Goal: Task Accomplishment & Management: Use online tool/utility

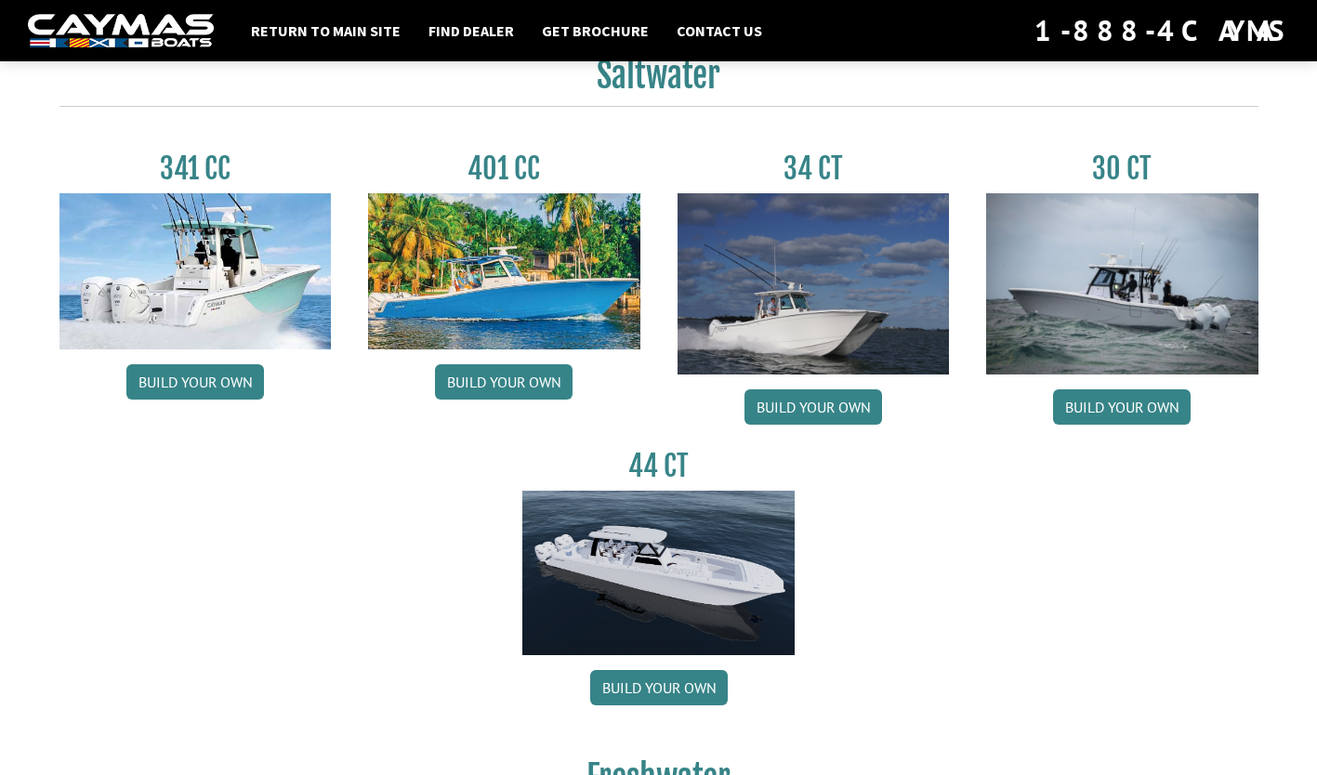
scroll to position [838, 0]
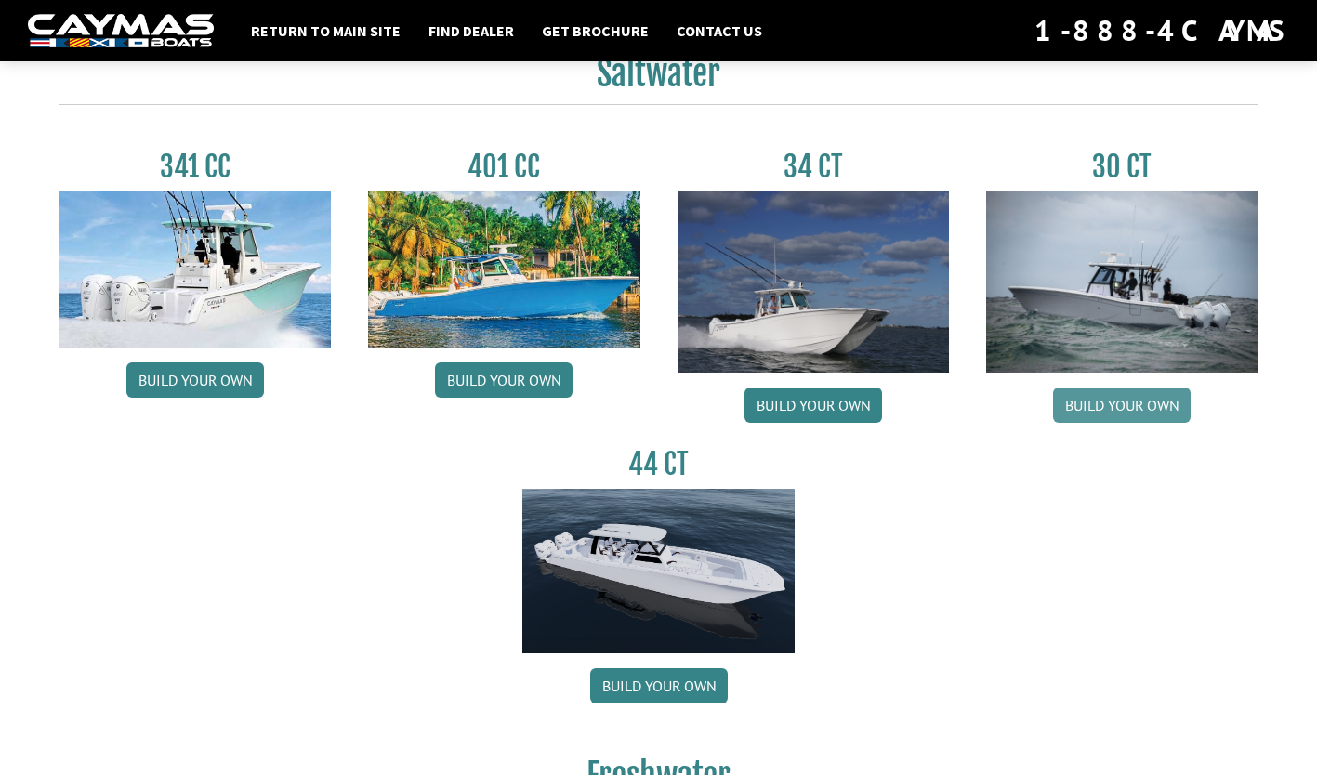
click at [1145, 411] on link "Build your own" at bounding box center [1122, 405] width 138 height 35
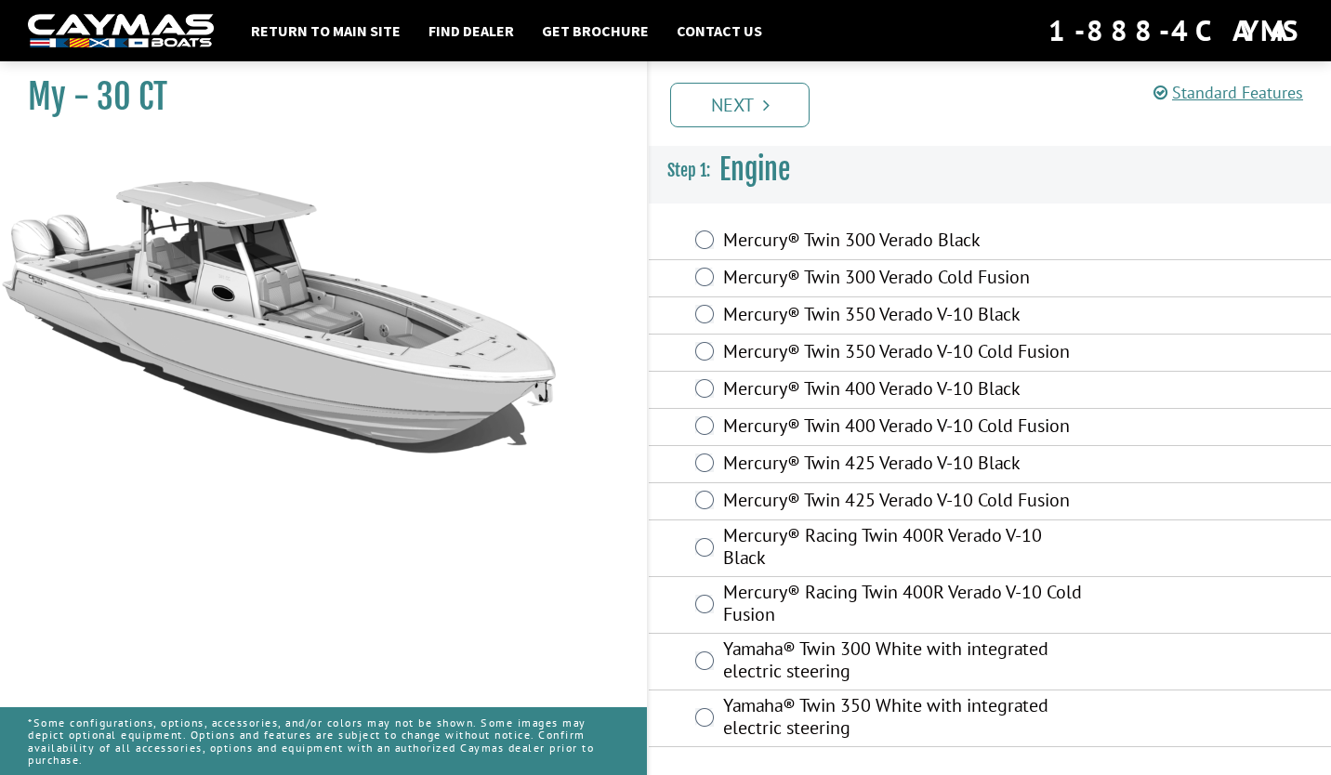
click at [730, 666] on label "Yamaha® Twin 300 White with integrated electric steering" at bounding box center [905, 662] width 364 height 49
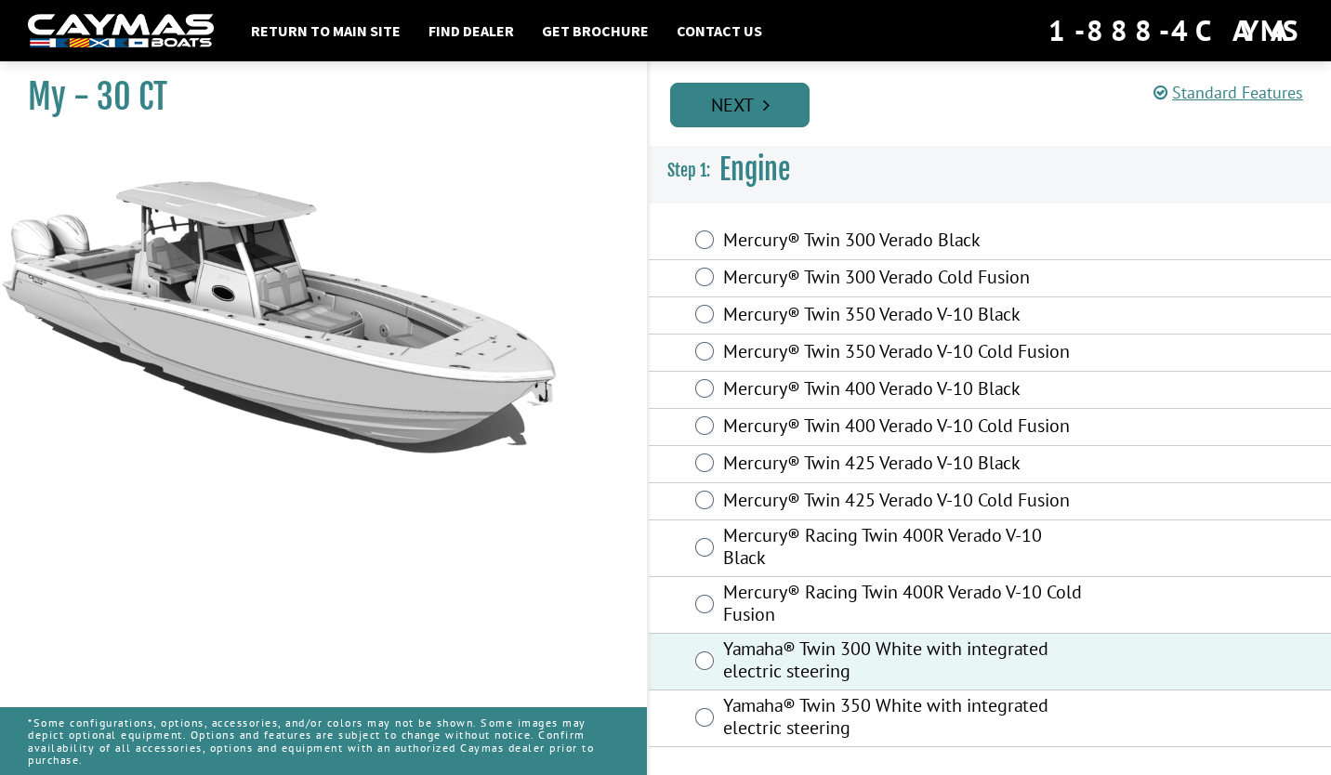
click at [780, 109] on link "Next" at bounding box center [739, 105] width 139 height 45
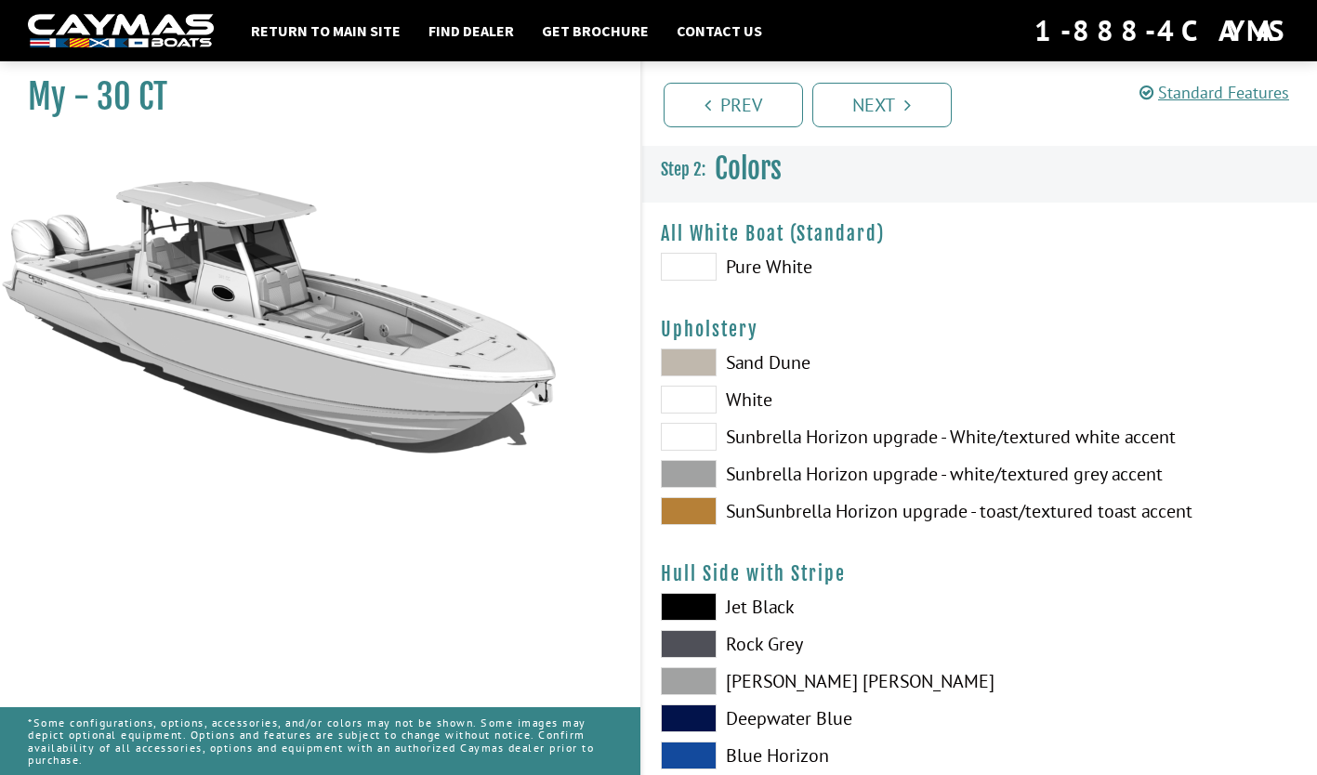
click at [710, 476] on span at bounding box center [689, 474] width 56 height 28
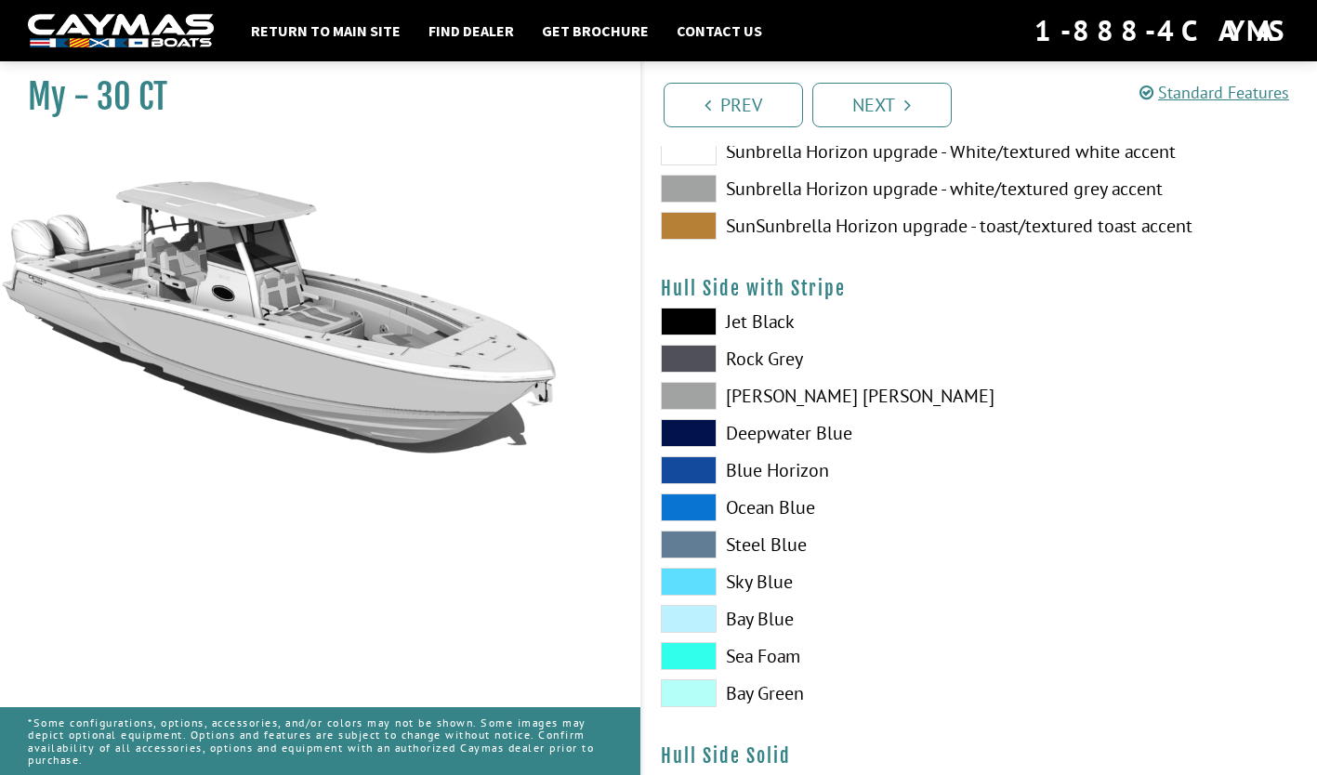
scroll to position [289, 0]
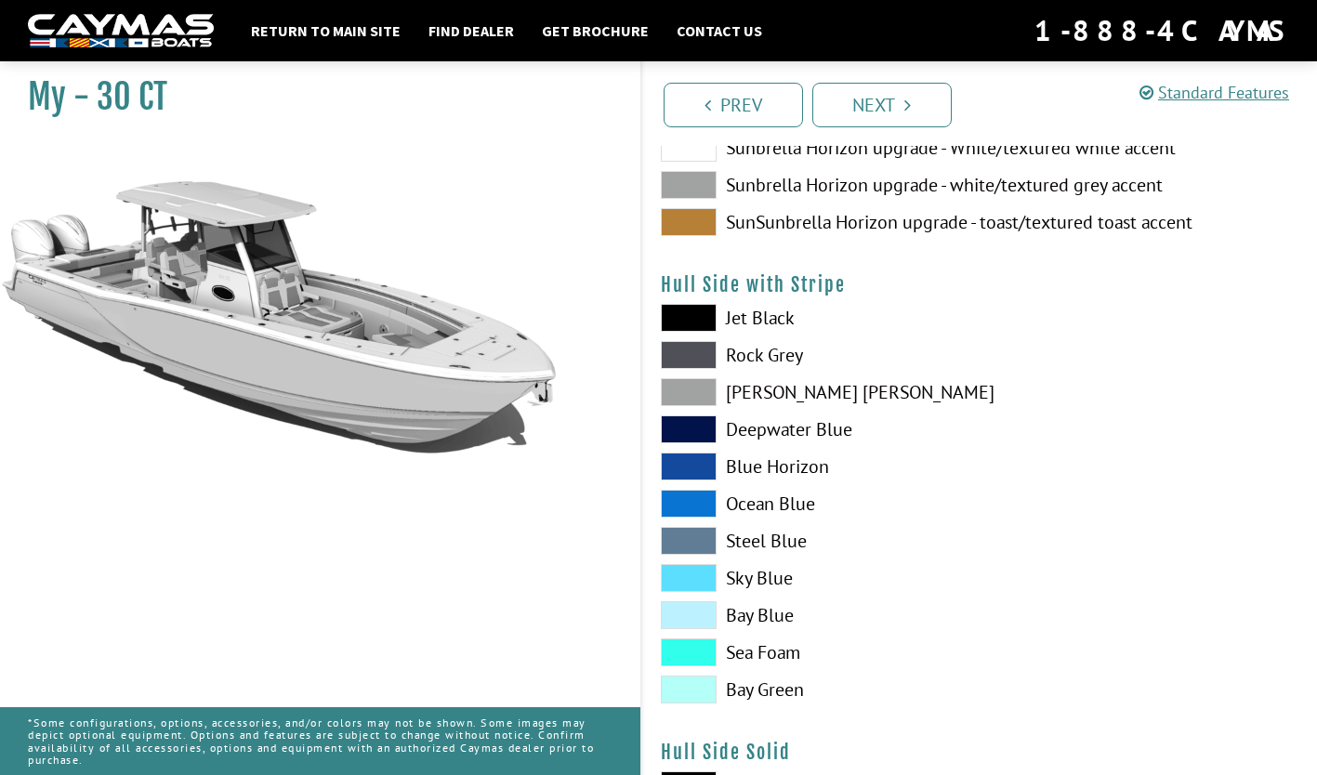
click at [801, 391] on label "Dove Gray" at bounding box center [811, 392] width 300 height 28
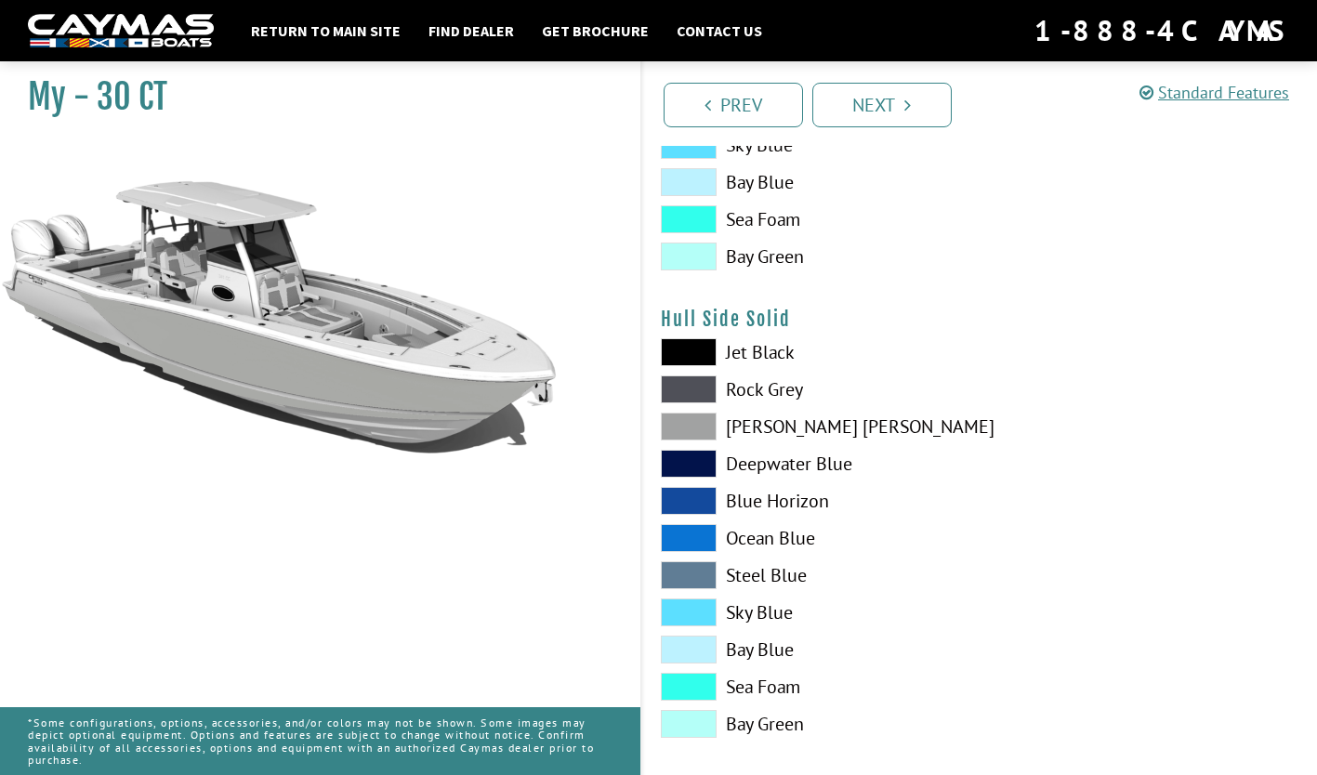
scroll to position [723, 0]
click at [791, 391] on label "Rock Grey" at bounding box center [811, 389] width 300 height 28
click at [712, 397] on span at bounding box center [689, 389] width 56 height 28
click at [875, 420] on label "Dove Gray" at bounding box center [811, 426] width 300 height 28
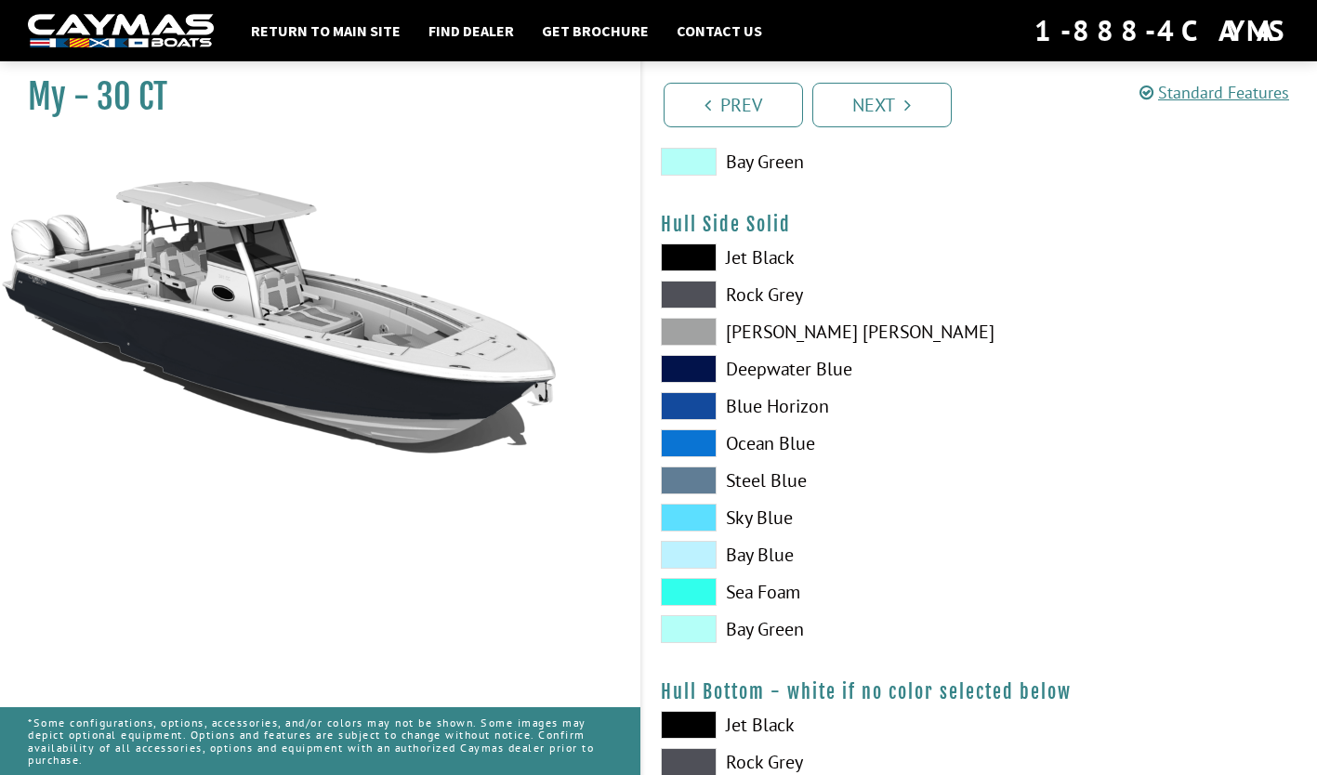
scroll to position [816, 0]
click at [782, 339] on label "Dove Gray" at bounding box center [811, 333] width 300 height 28
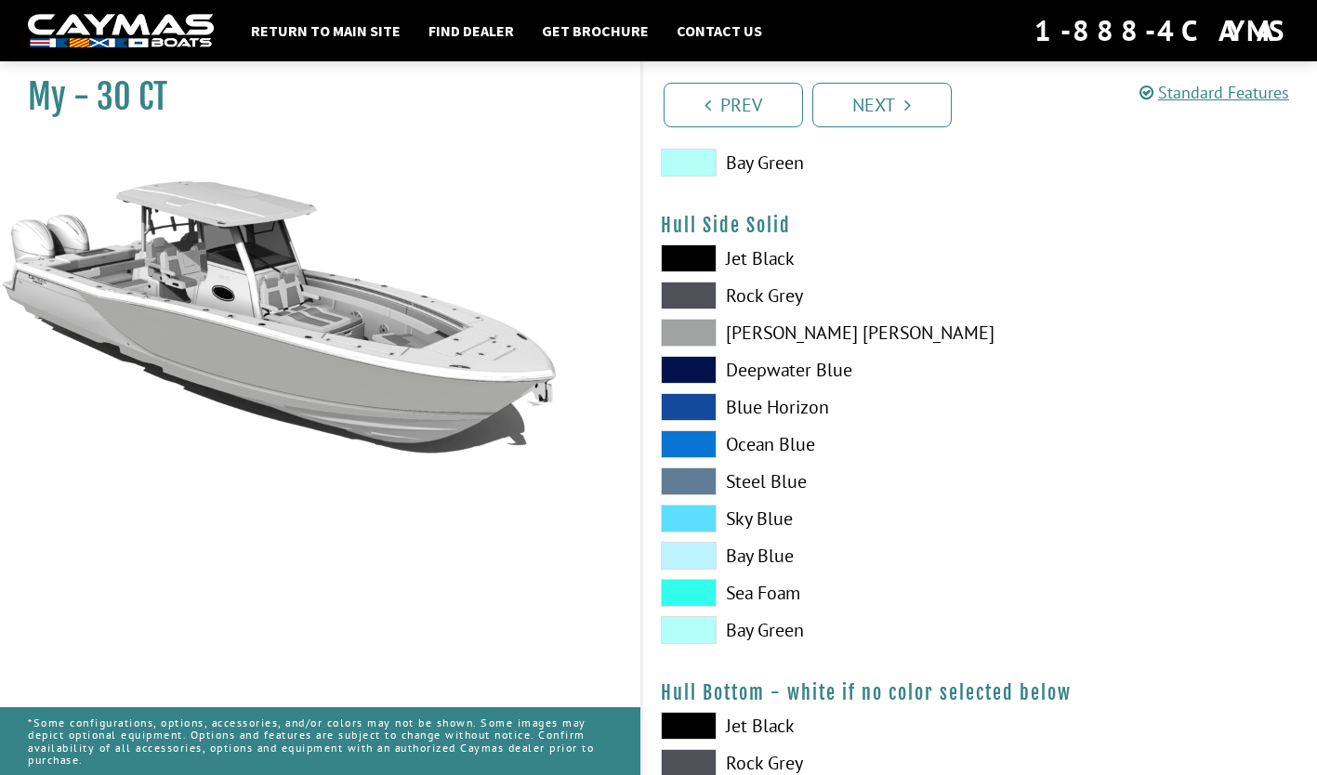
click at [765, 341] on label "Dove Gray" at bounding box center [811, 333] width 300 height 28
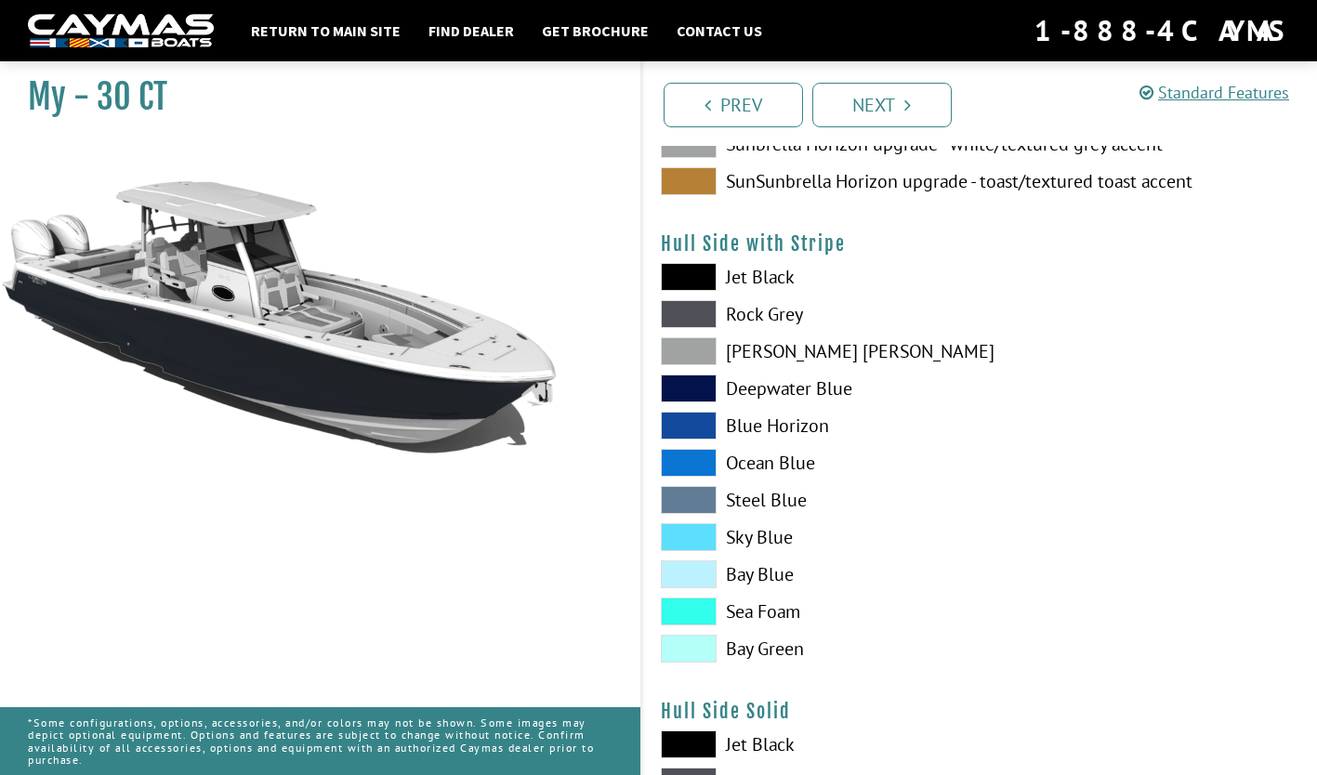
scroll to position [331, 0]
click at [778, 310] on label "Rock Grey" at bounding box center [811, 313] width 300 height 28
click at [794, 348] on label "Dove Gray" at bounding box center [811, 350] width 300 height 28
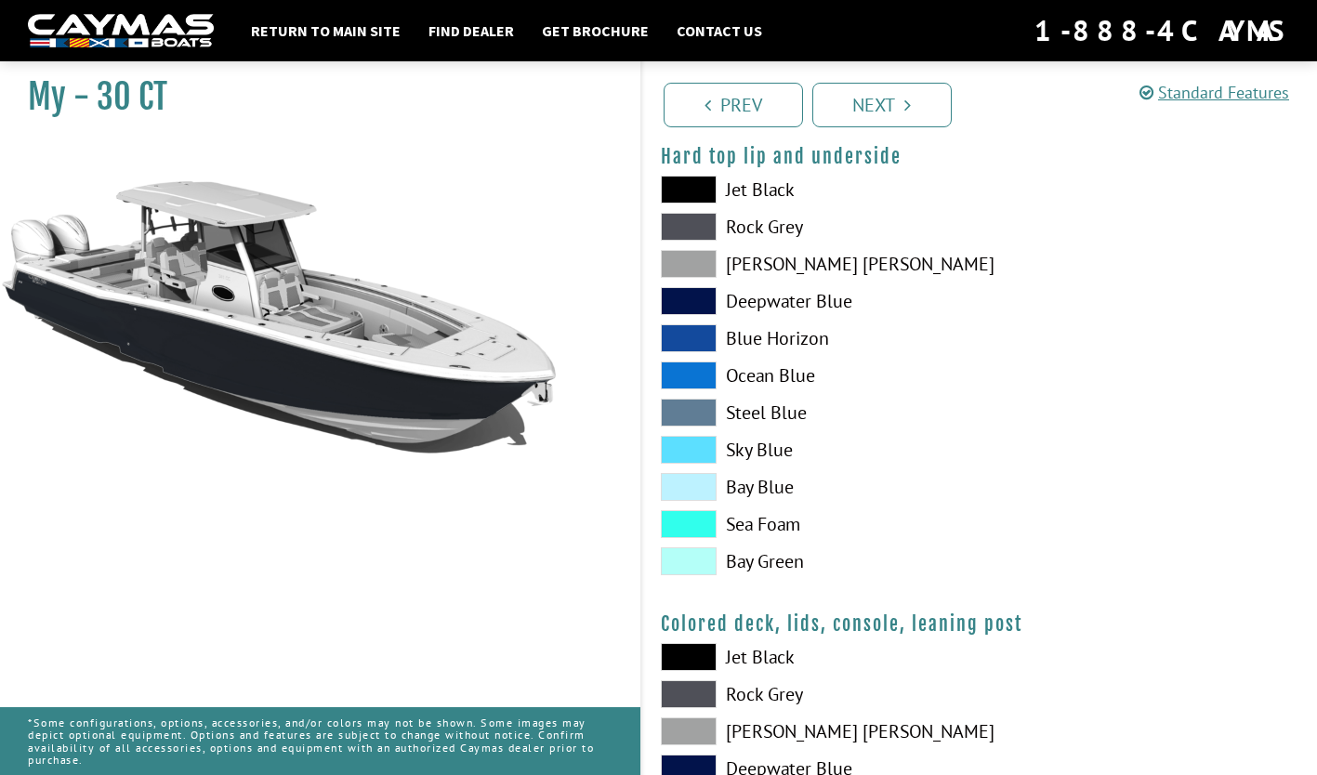
scroll to position [1817, 0]
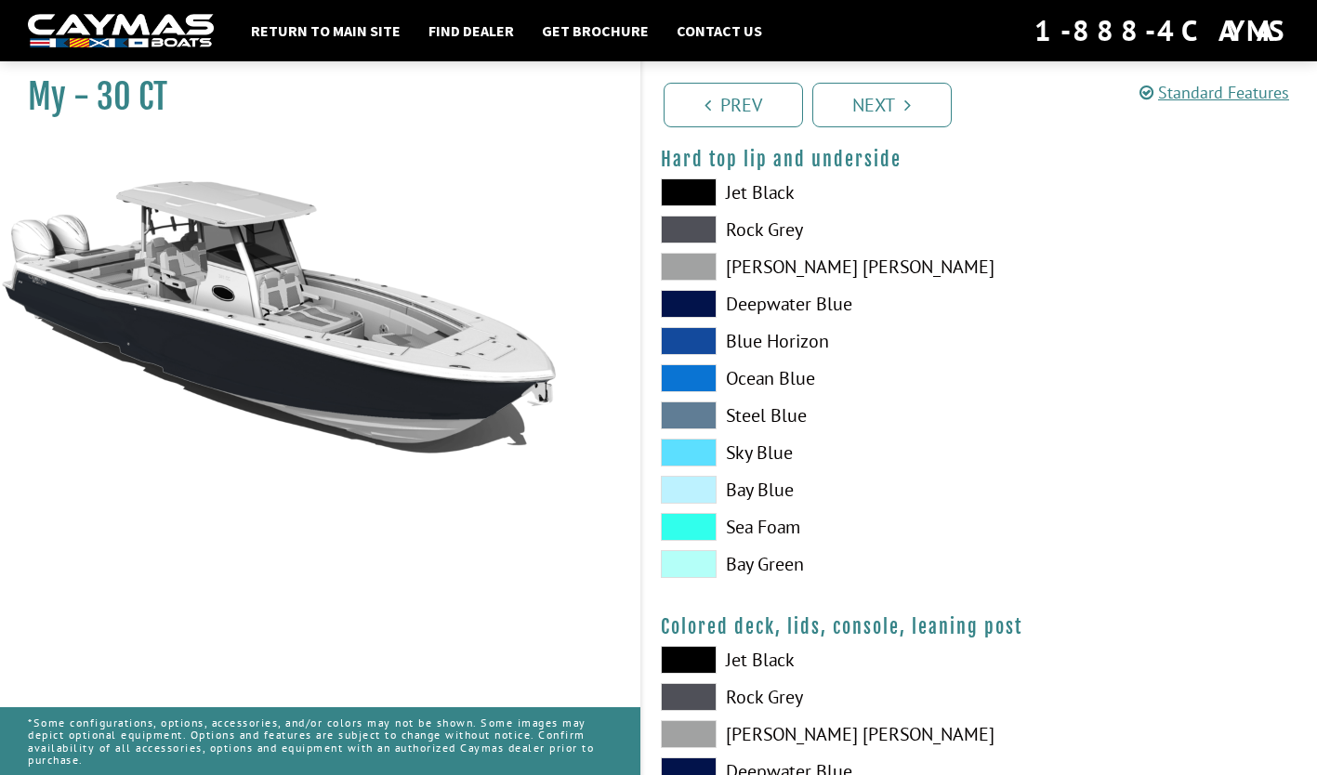
click at [773, 277] on label "Dove Gray" at bounding box center [811, 267] width 300 height 28
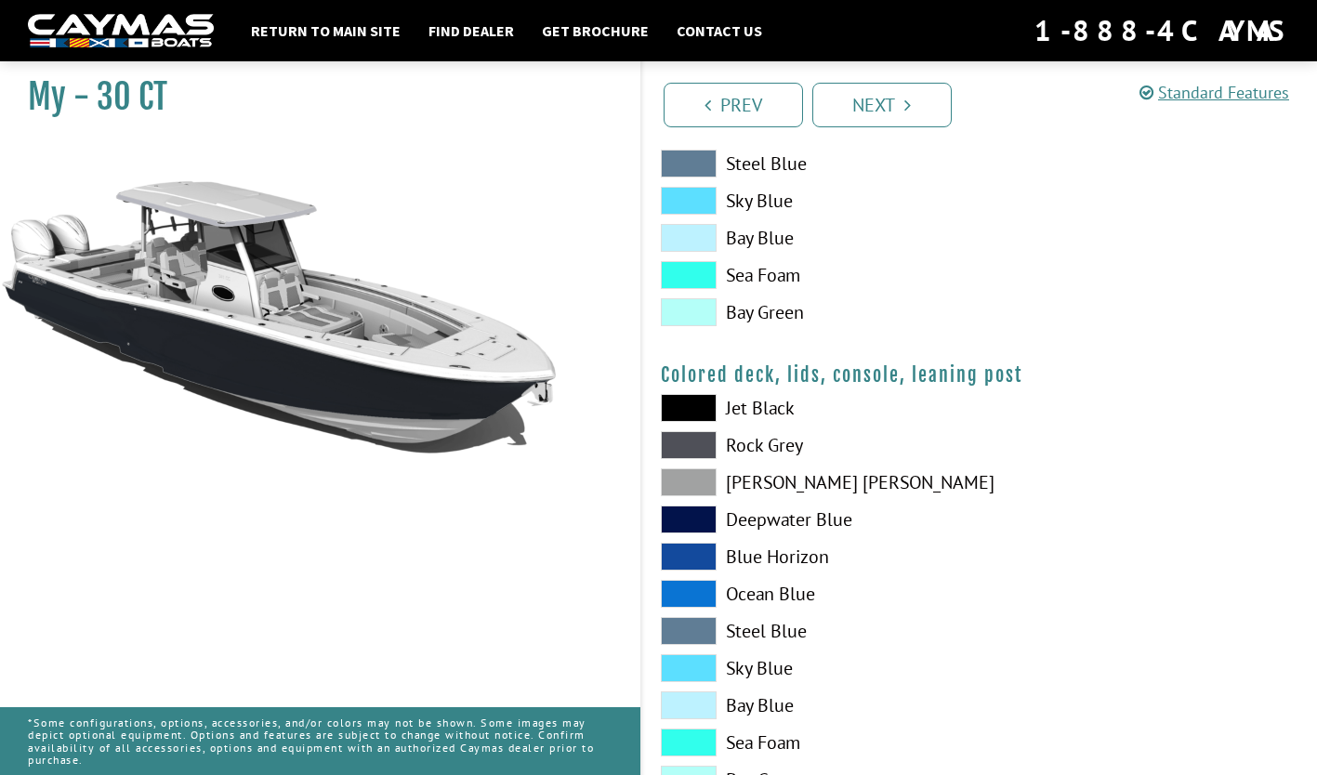
scroll to position [2142, 0]
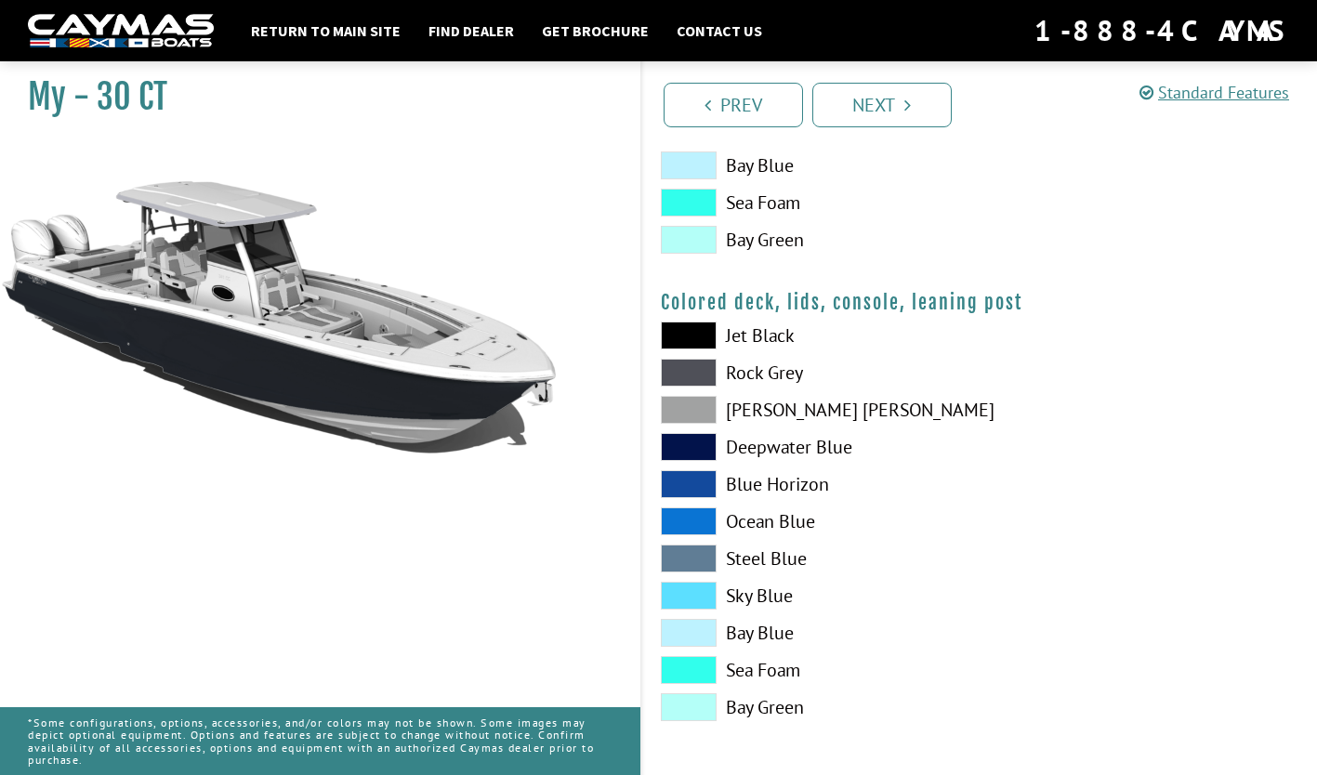
click at [787, 414] on label "Dove Gray" at bounding box center [811, 410] width 300 height 28
click at [787, 411] on label "Dove Gray" at bounding box center [811, 410] width 300 height 28
click at [916, 112] on link "Next" at bounding box center [881, 105] width 139 height 45
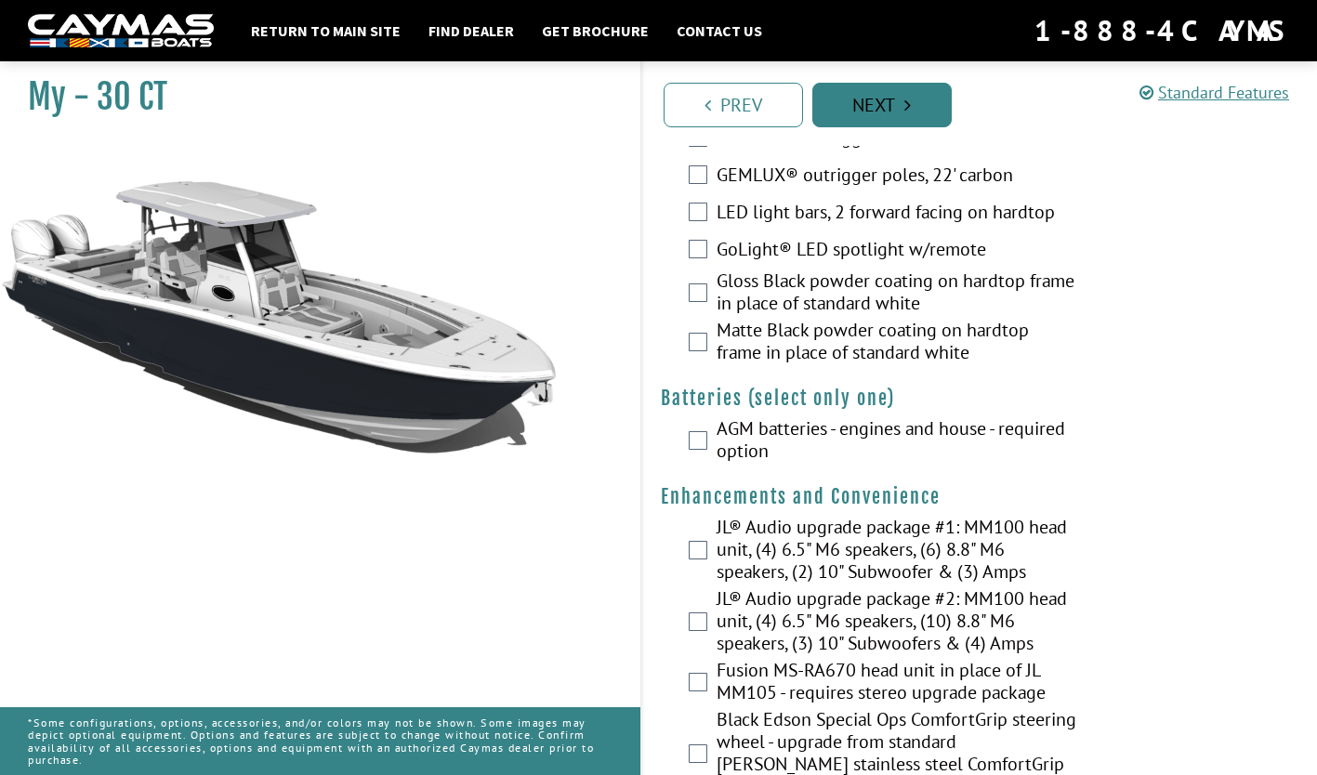
scroll to position [397, 0]
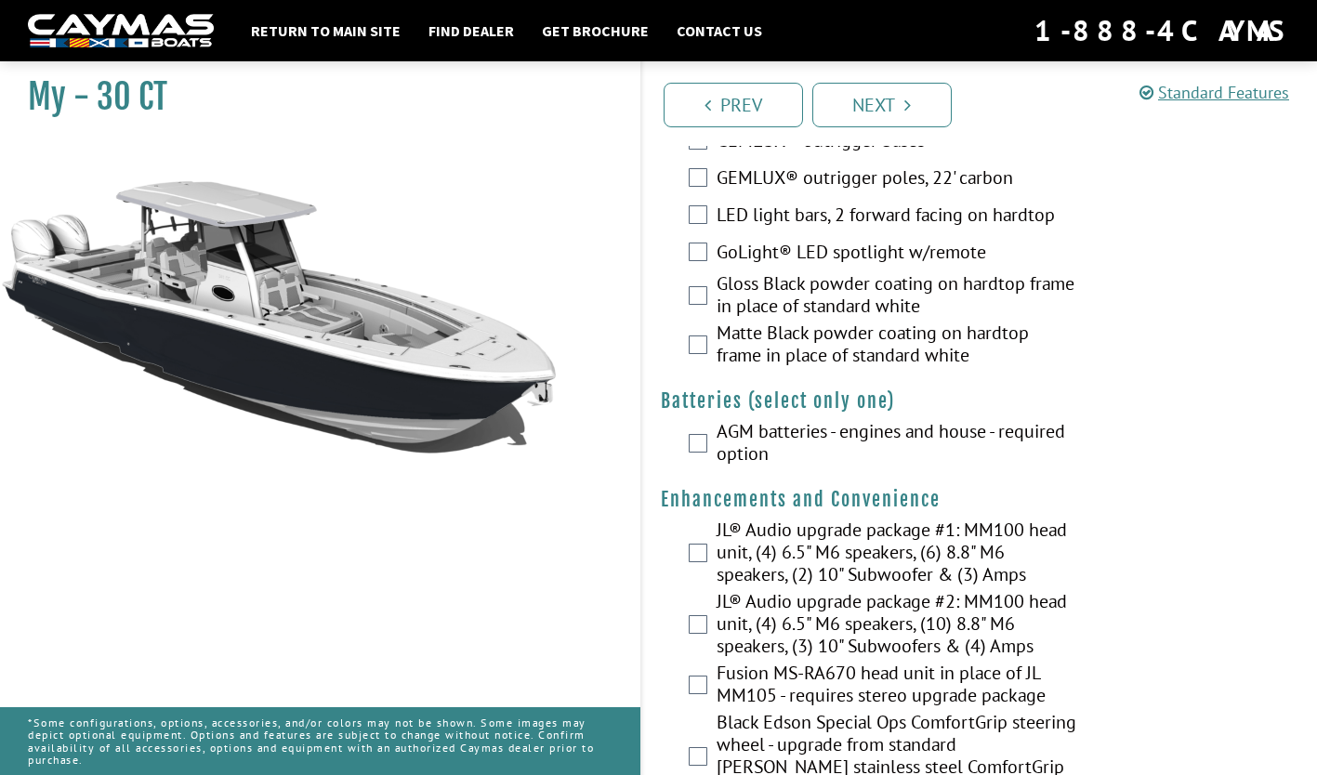
click at [842, 441] on label "AGM batteries - engines and house - required option" at bounding box center [897, 444] width 361 height 49
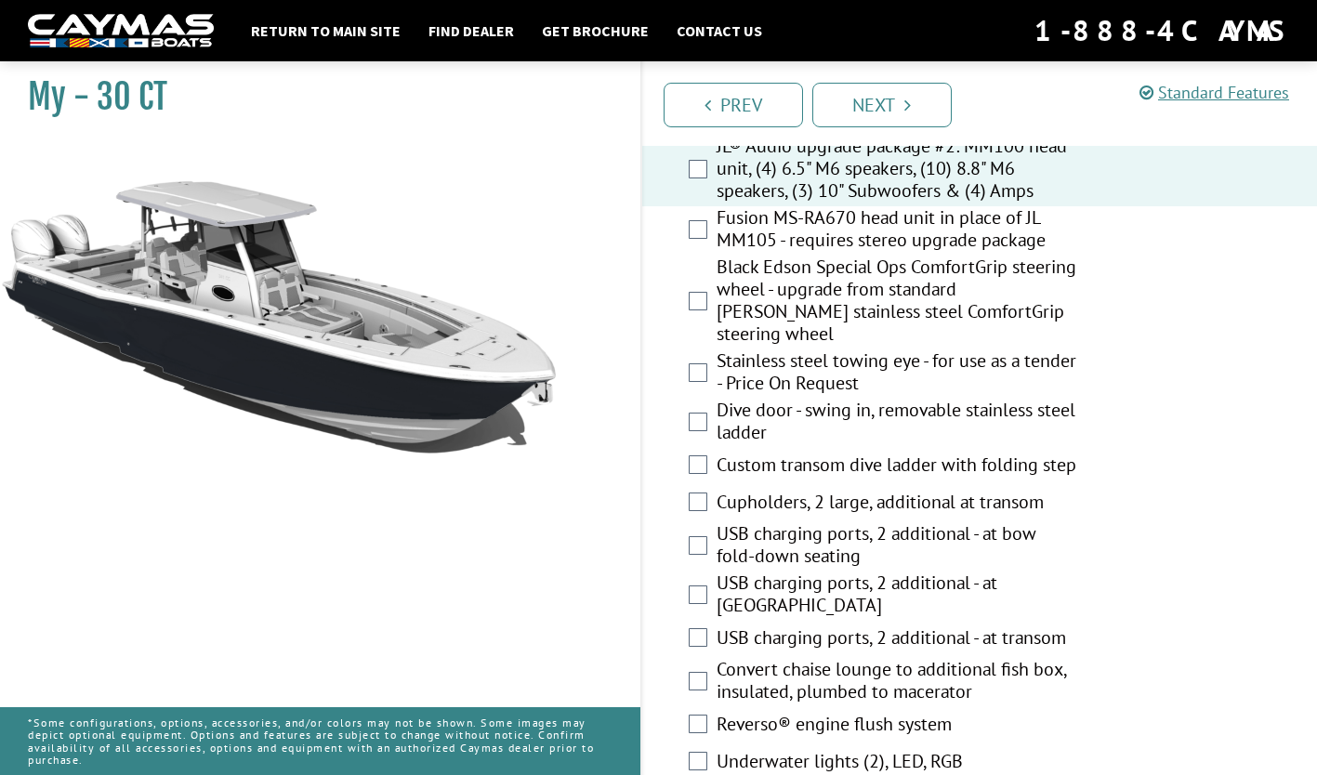
scroll to position [854, 0]
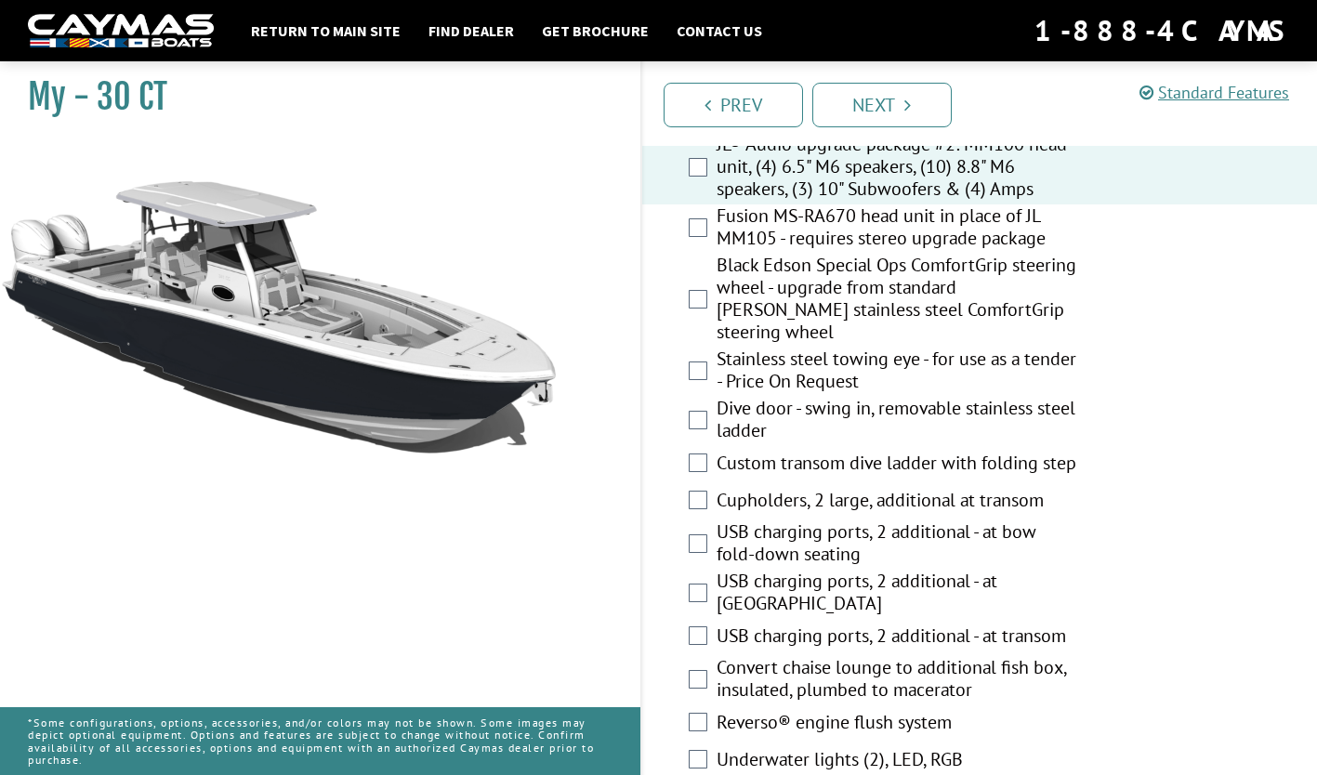
click at [979, 305] on label "Black Edson Special Ops ComfortGrip steering wheel - upgrade from standard Edso…" at bounding box center [897, 301] width 361 height 94
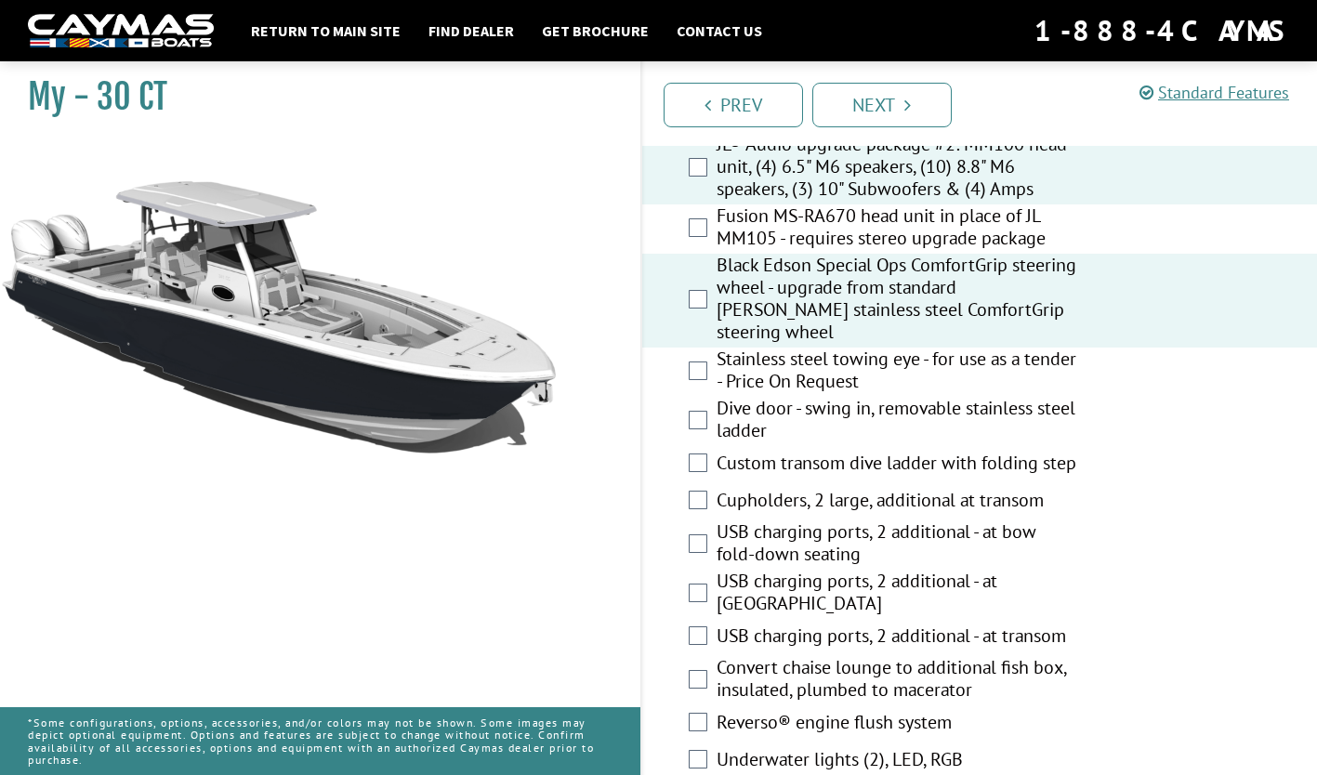
click at [1113, 311] on div "Black Edson Special Ops ComfortGrip steering wheel - upgrade from standard Edso…" at bounding box center [980, 301] width 676 height 94
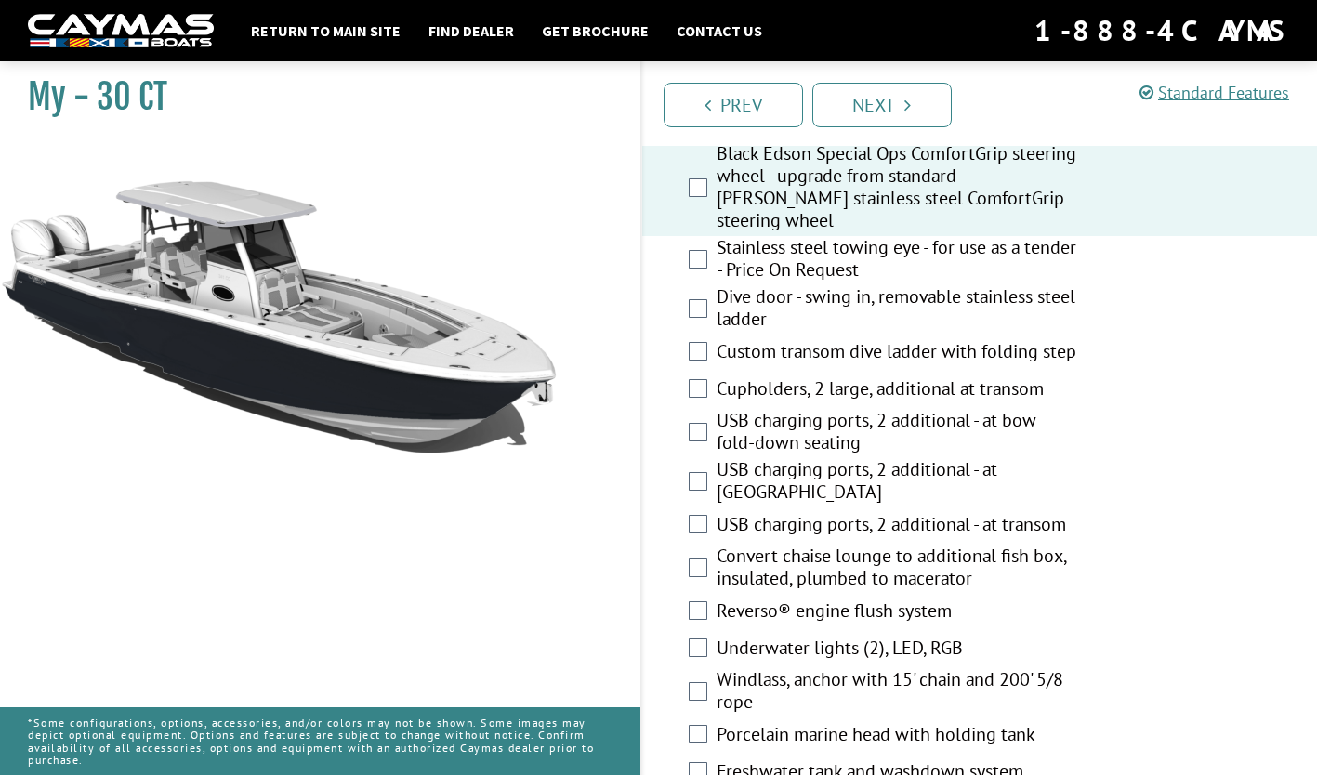
scroll to position [997, 0]
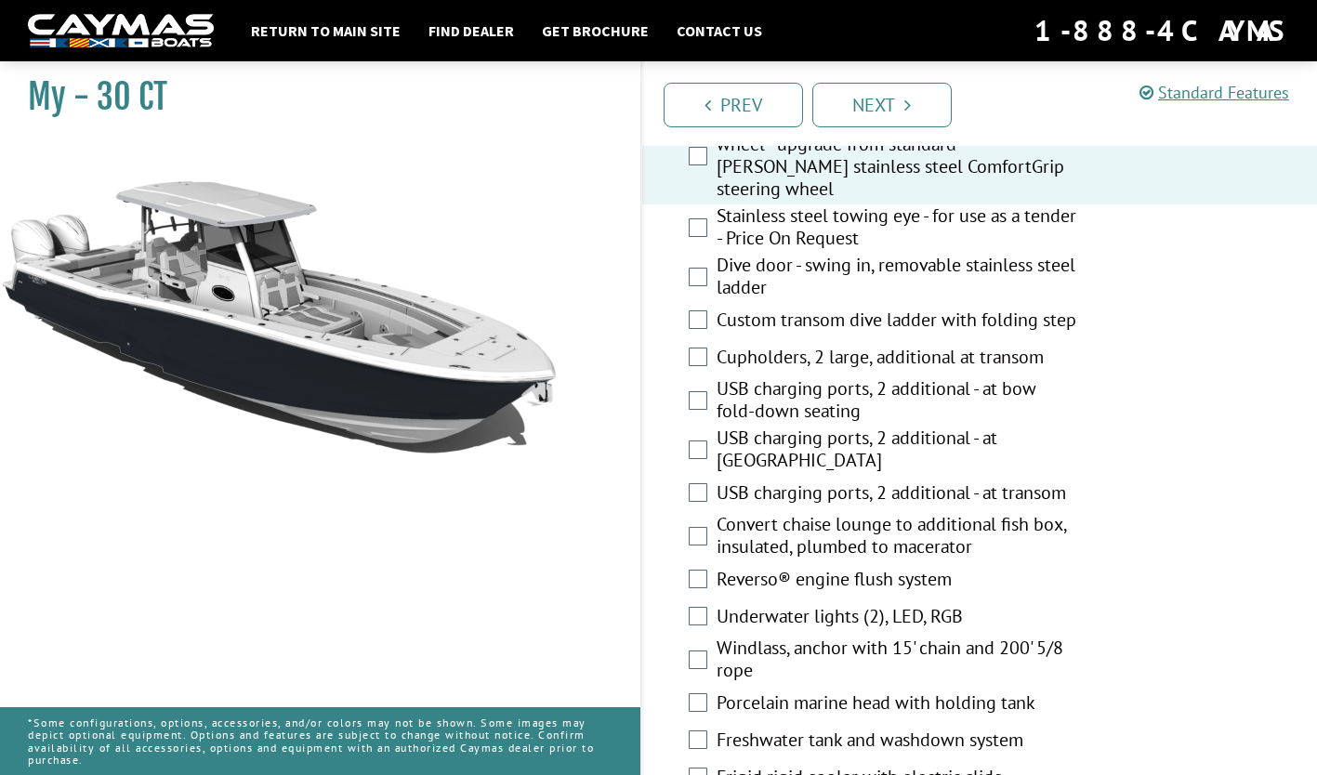
click at [1010, 264] on label "Dive door - swing in, removable stainless steel ladder" at bounding box center [897, 278] width 361 height 49
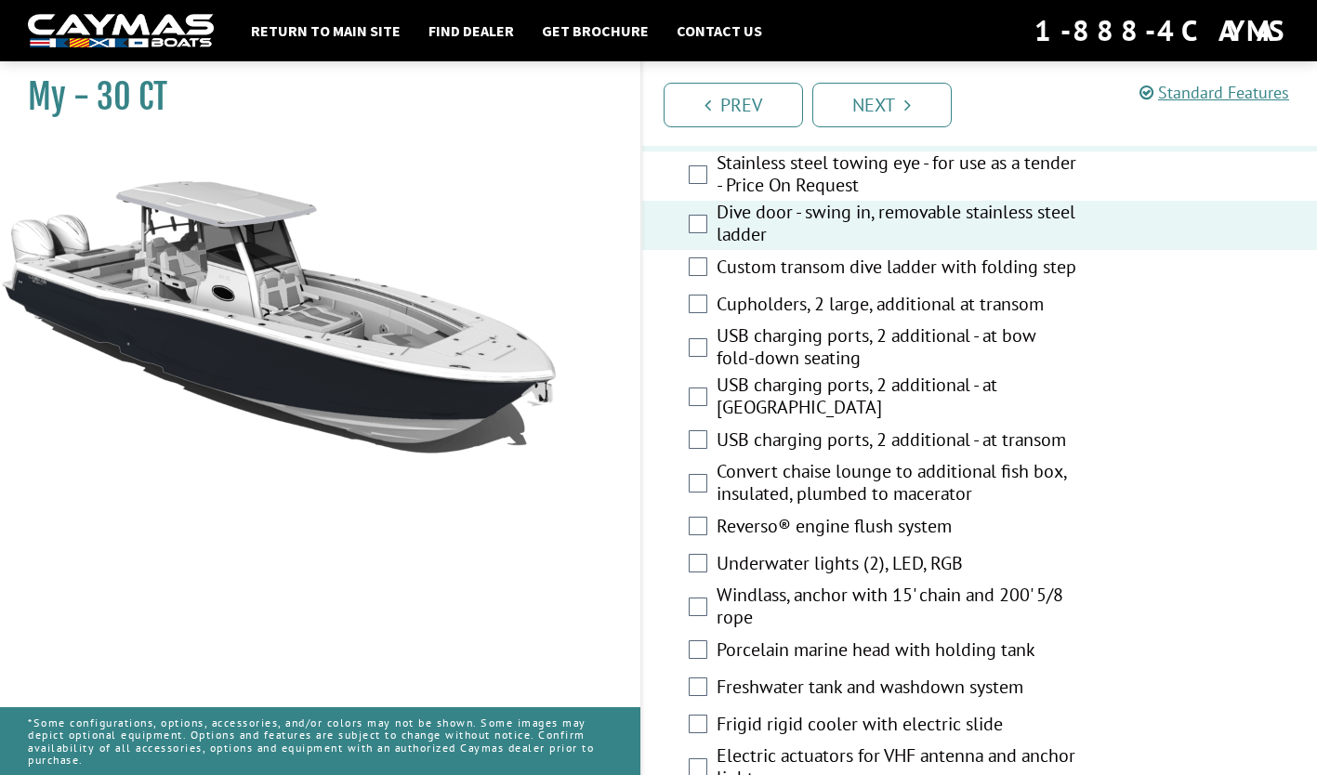
scroll to position [1067, 0]
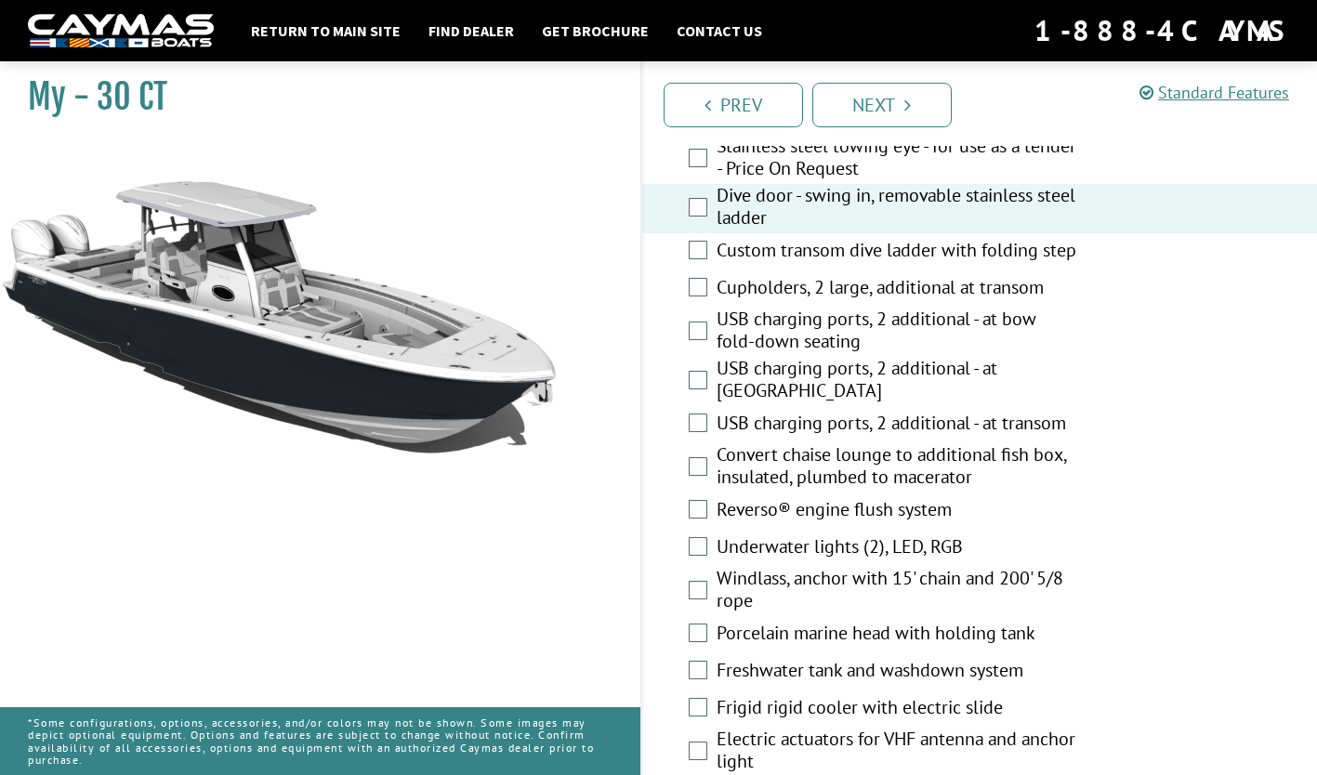
click at [1027, 302] on label "Cupholders, 2 large, additional at transom" at bounding box center [897, 289] width 361 height 27
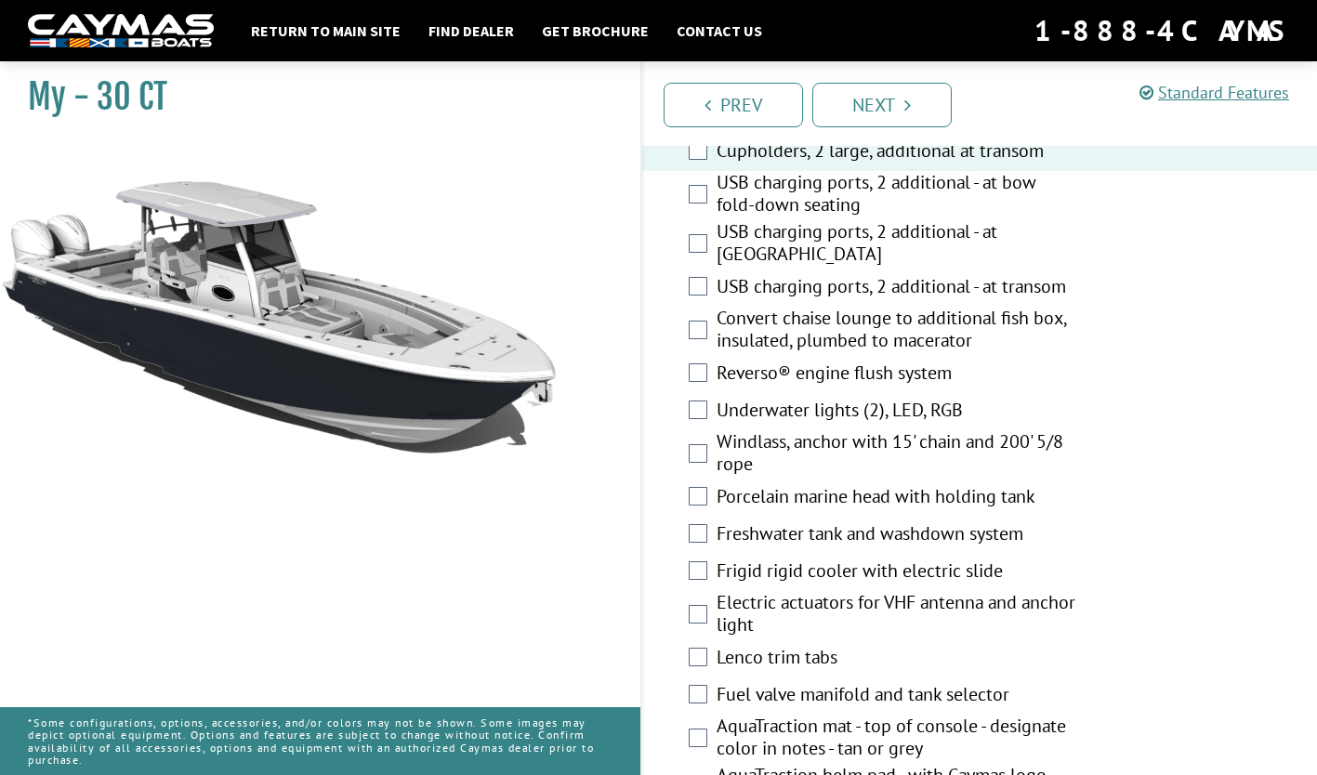
scroll to position [1199, 0]
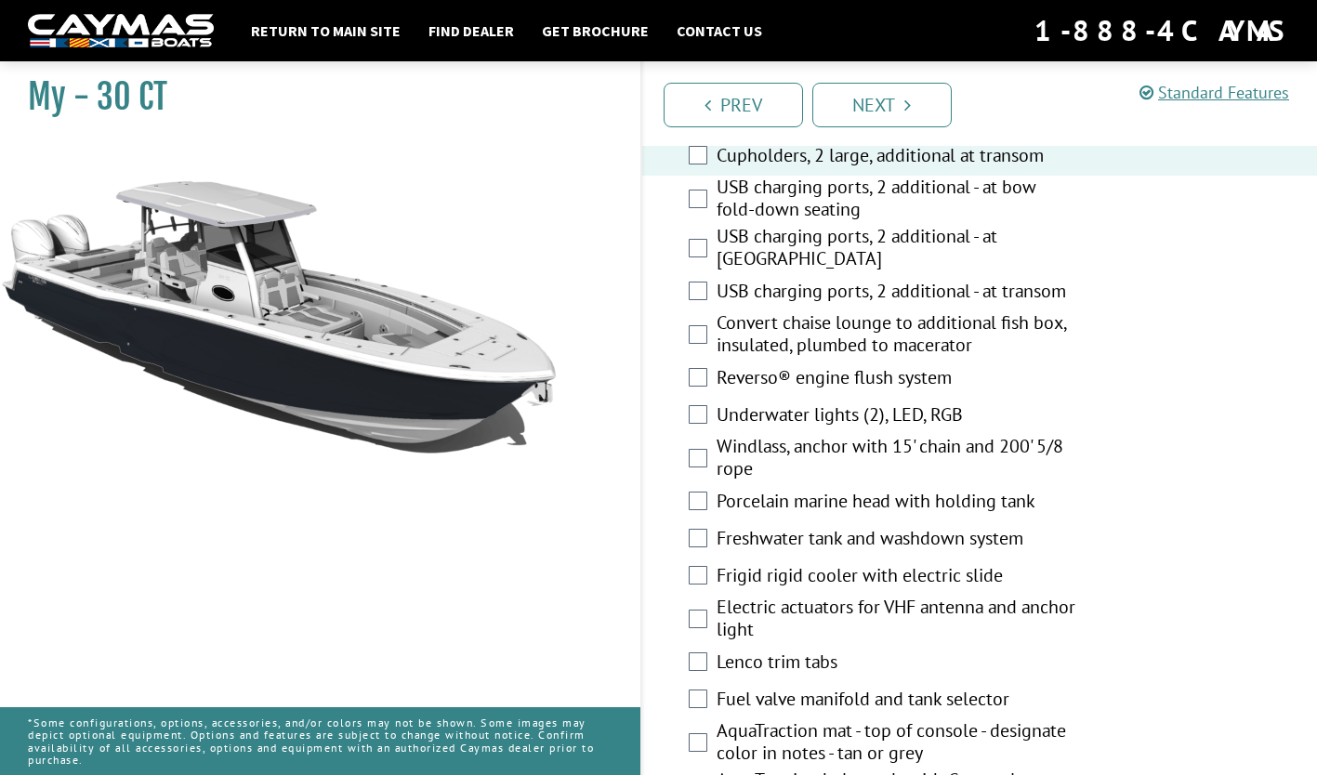
click at [1024, 304] on label "USB charging ports, 2 additional - at transom" at bounding box center [897, 293] width 361 height 27
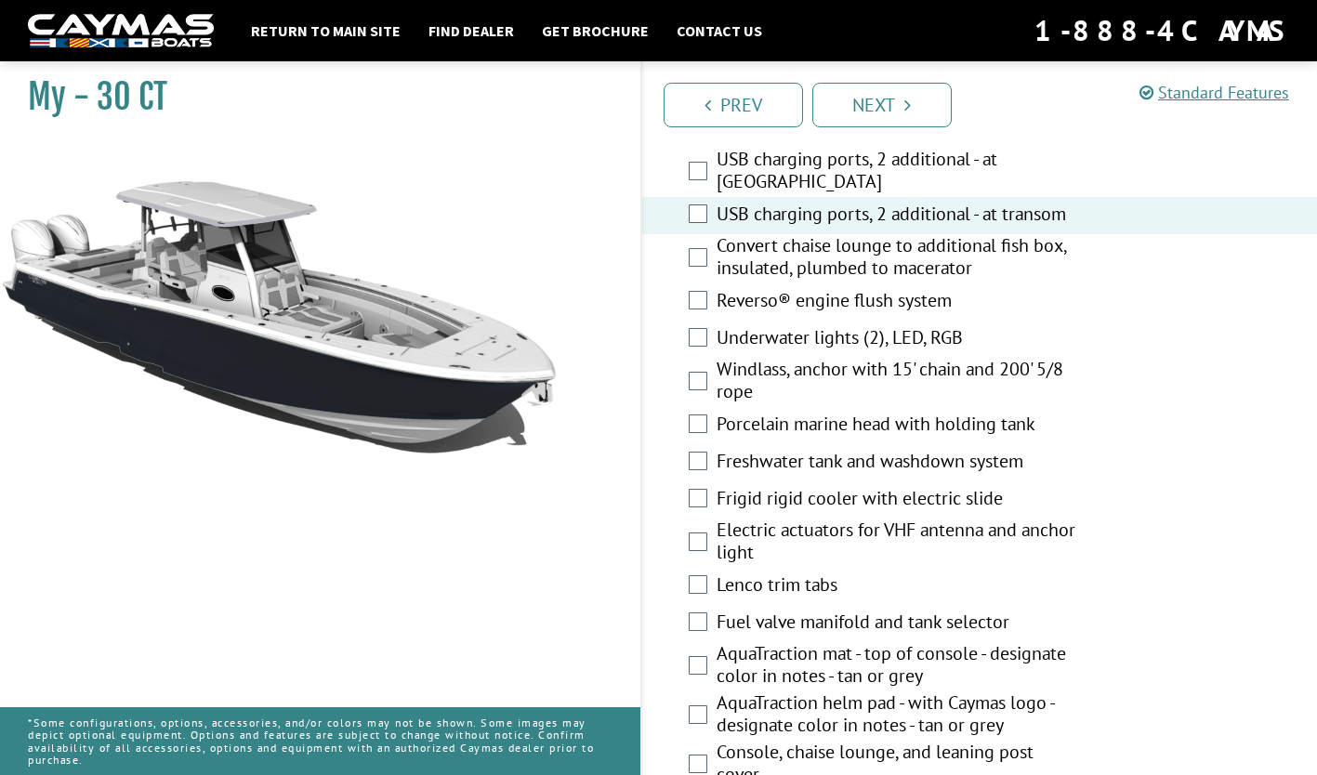
click at [1060, 347] on label "Underwater lights (2), LED, RGB" at bounding box center [897, 339] width 361 height 27
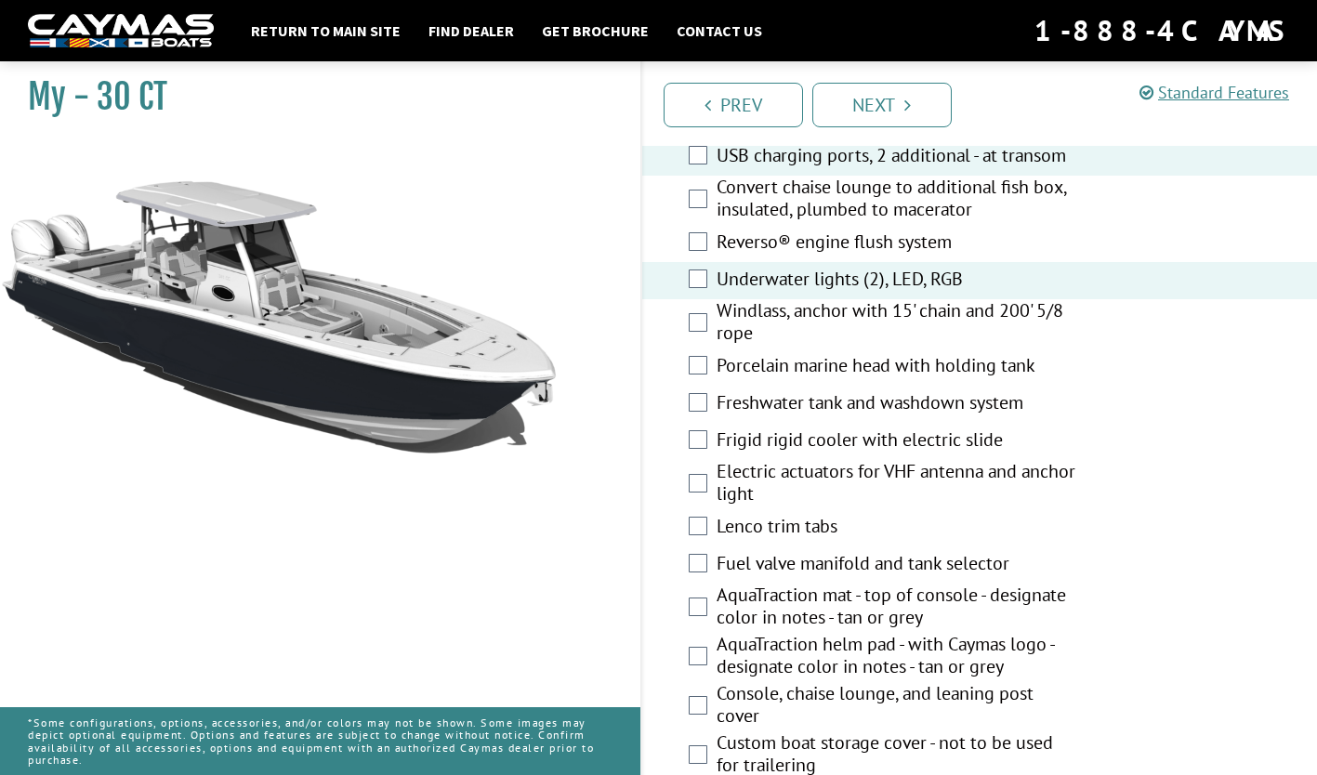
scroll to position [1342, 0]
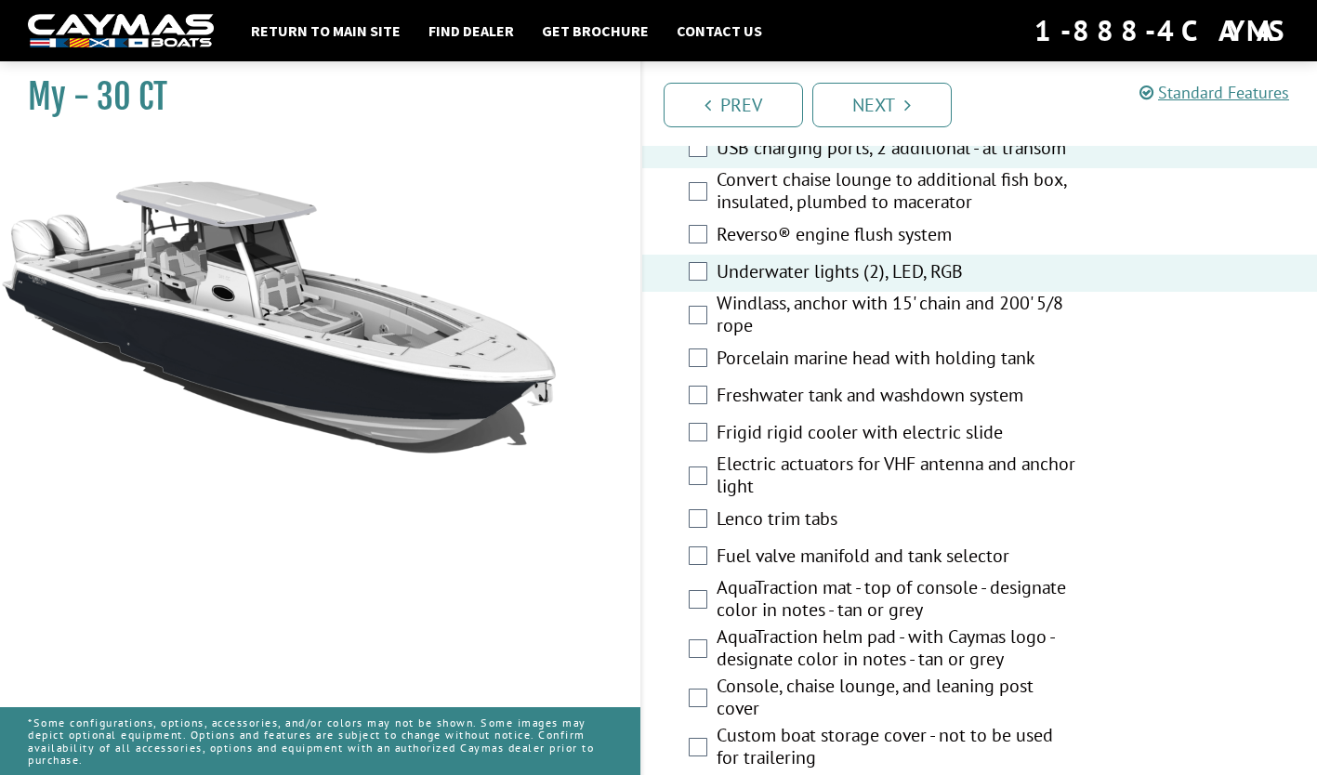
click at [1034, 287] on label "Underwater lights (2), LED, RGB" at bounding box center [897, 273] width 361 height 27
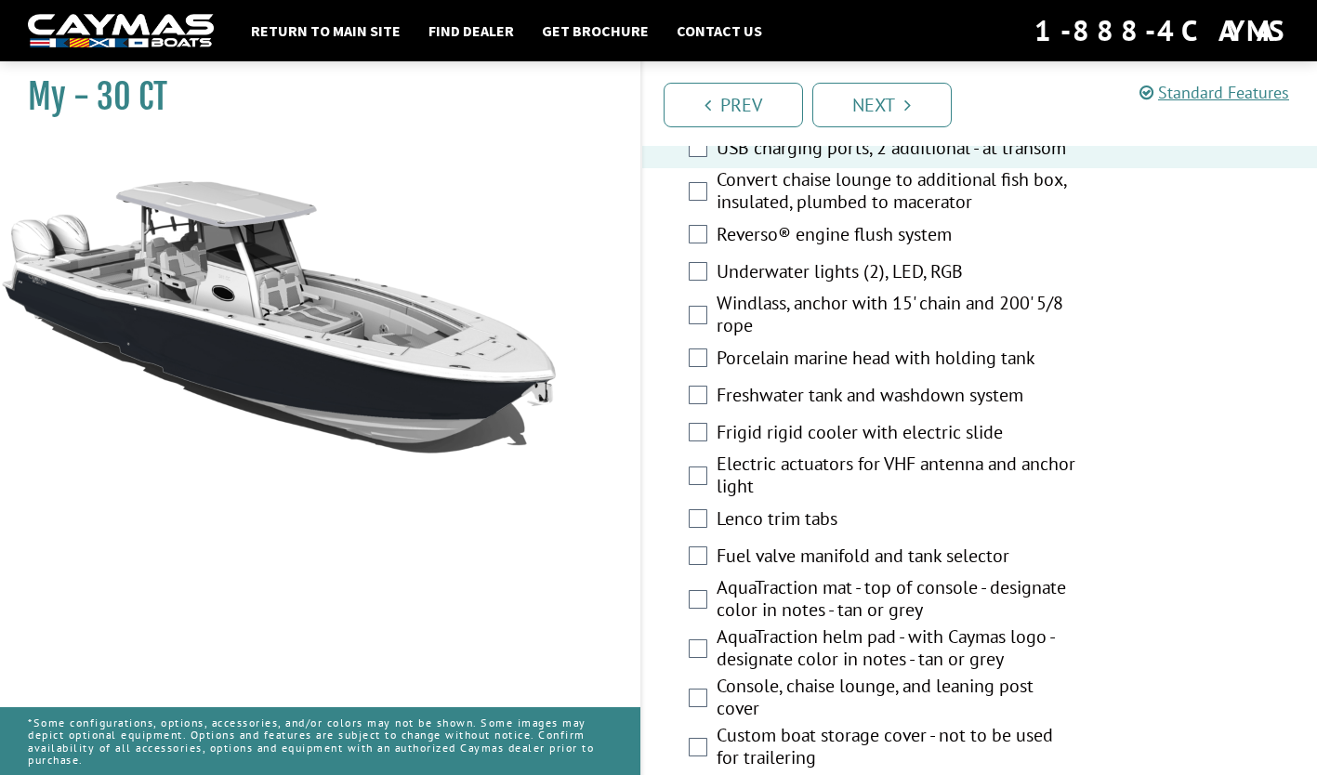
click at [1054, 320] on label "Windlass, anchor with 15' chain and 200' 5/8 rope" at bounding box center [897, 316] width 361 height 49
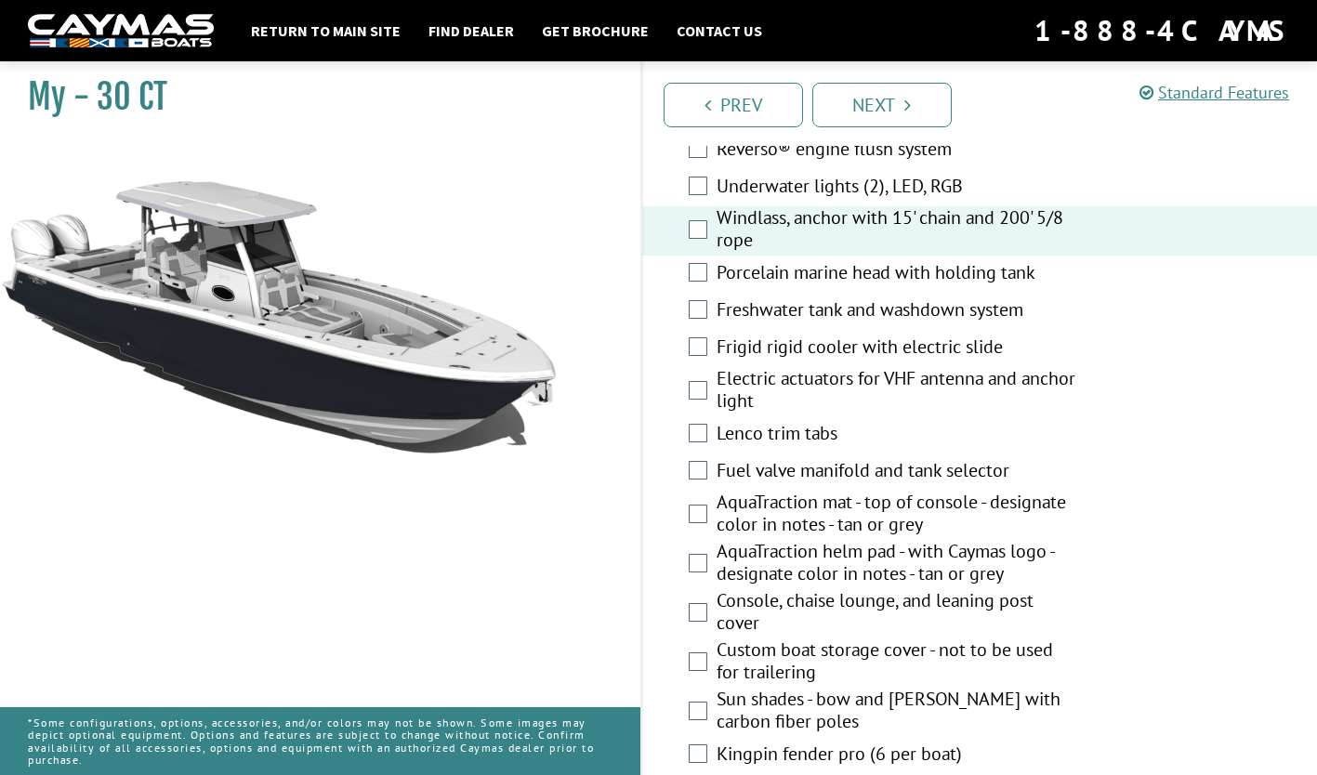
scroll to position [1430, 0]
click at [1040, 286] on label "Porcelain marine head with holding tank" at bounding box center [897, 272] width 361 height 27
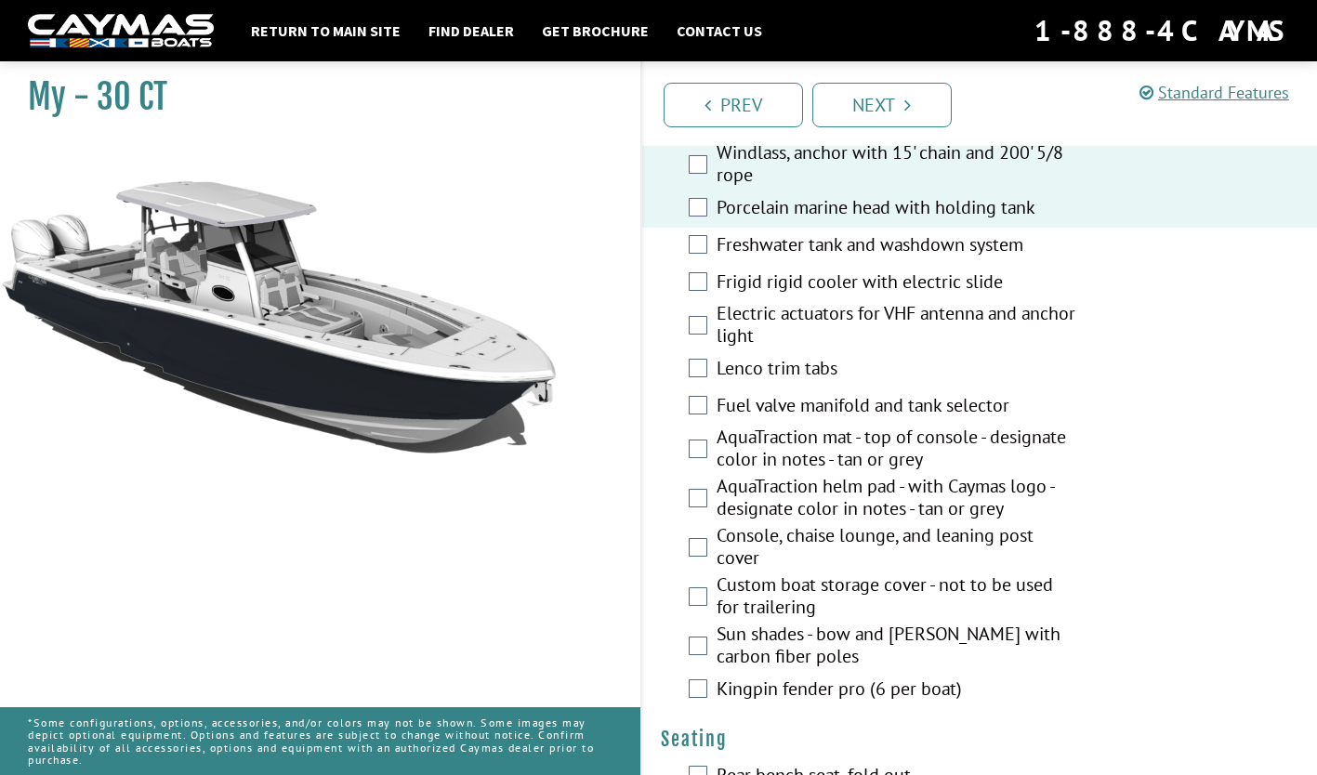
scroll to position [1494, 0]
click at [1026, 259] on label "Freshwater tank and washdown system" at bounding box center [897, 245] width 361 height 27
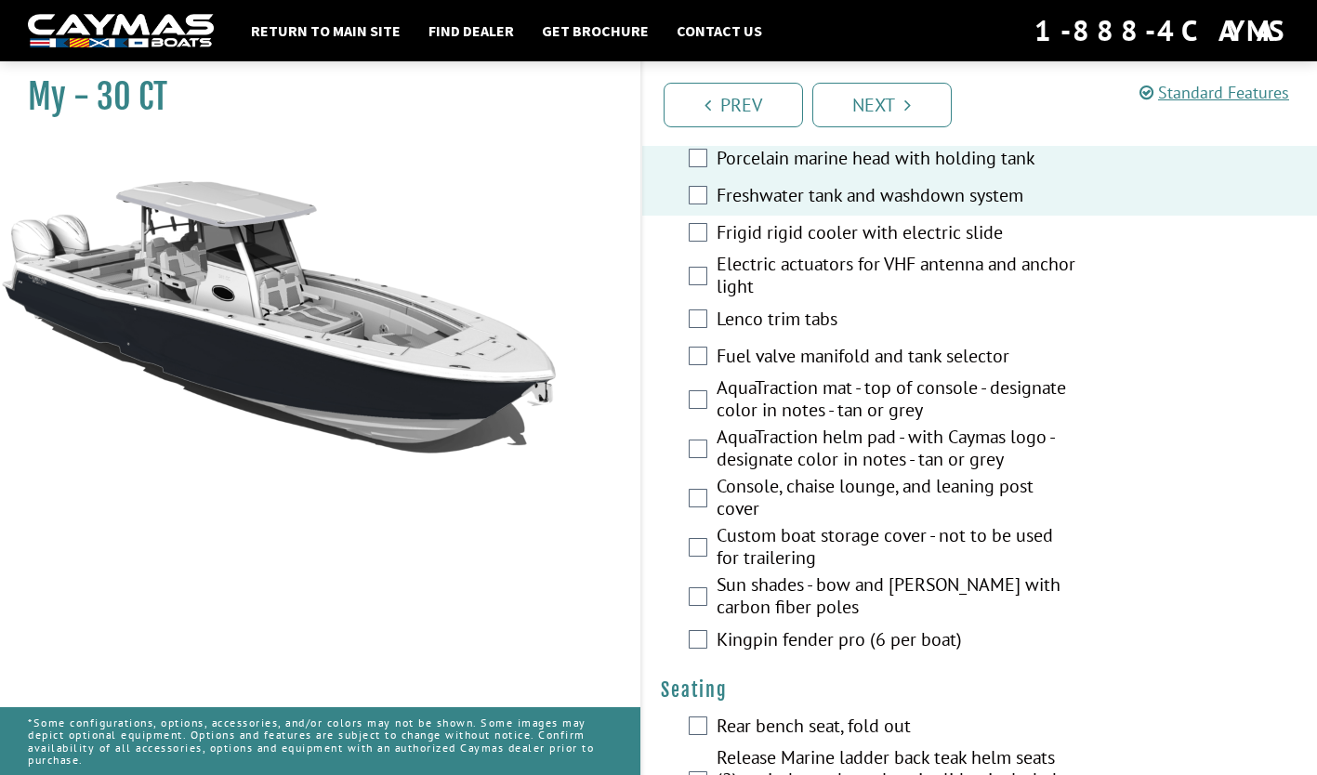
scroll to position [1543, 0]
click at [803, 325] on label "Lenco trim tabs" at bounding box center [897, 320] width 361 height 27
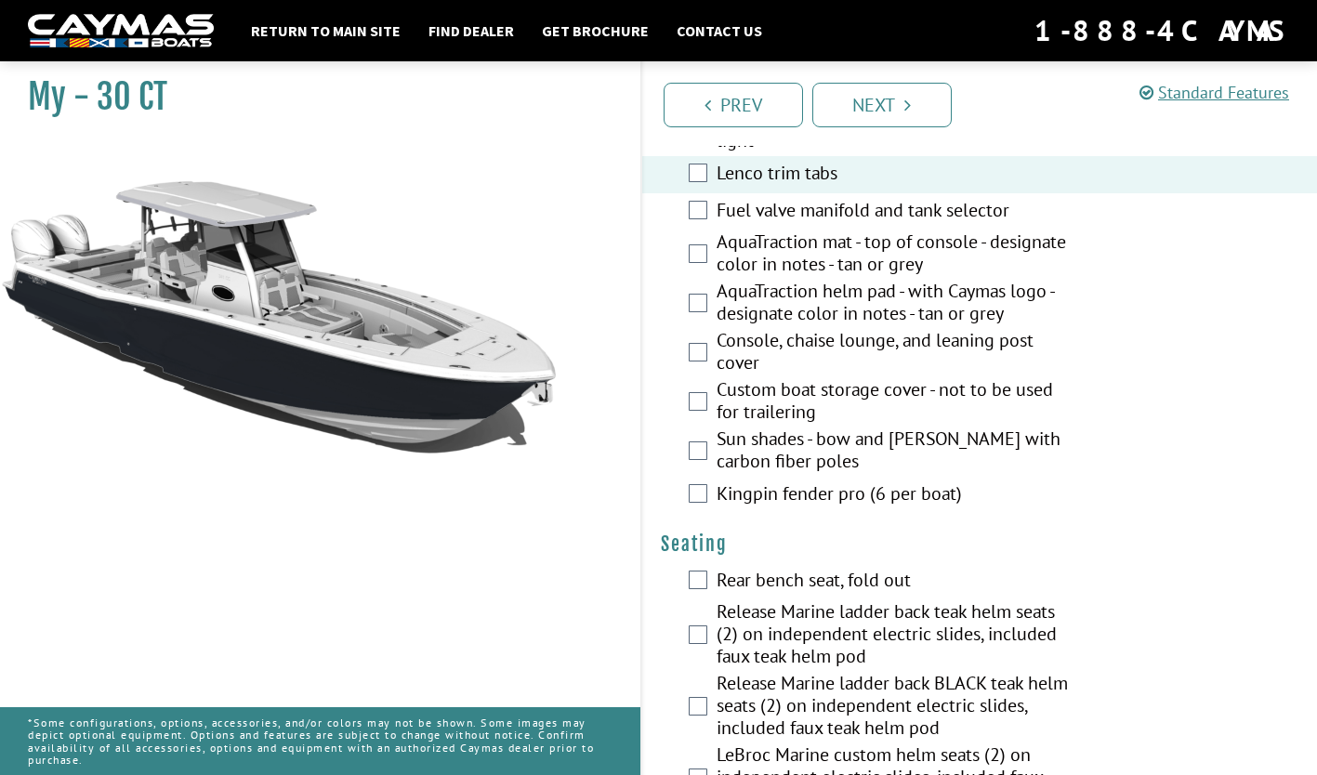
scroll to position [1689, 0]
click at [1049, 273] on label "AquaTraction mat - top of console - designate color in notes - tan or grey" at bounding box center [897, 254] width 361 height 49
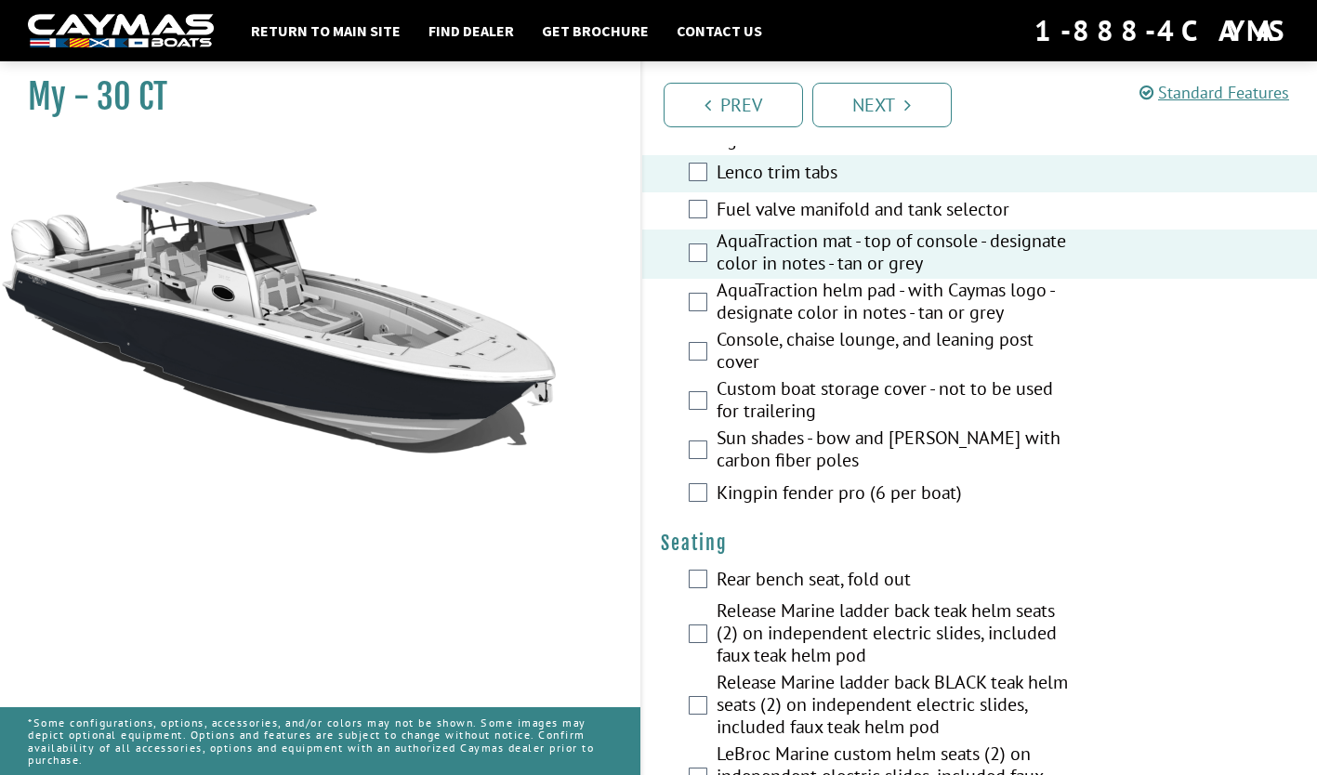
click at [1171, 255] on div "AquaTraction mat - top of console - designate color in notes - tan or grey" at bounding box center [980, 254] width 676 height 49
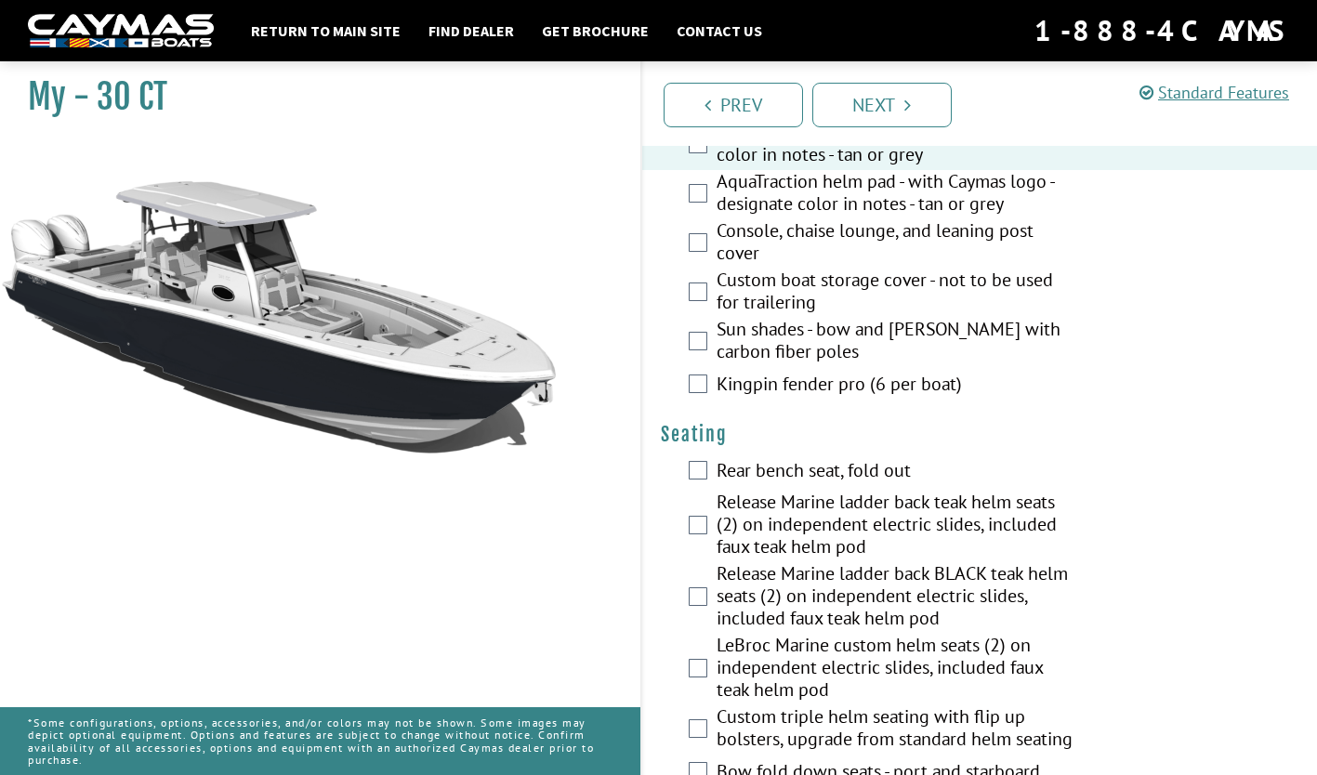
scroll to position [1799, 0]
click at [1022, 298] on label "Custom boat storage cover - not to be used for trailering" at bounding box center [897, 292] width 361 height 49
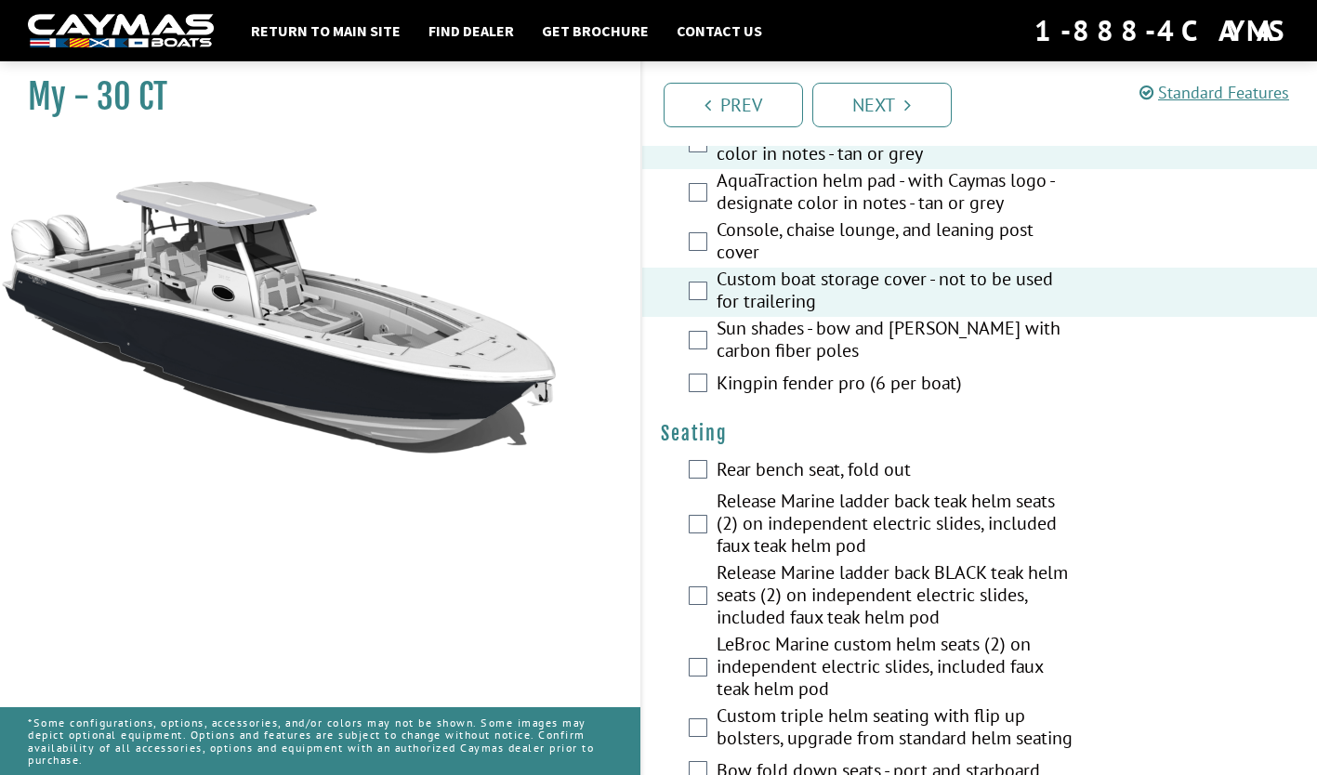
click at [1189, 248] on div "Console, chaise lounge, and leaning post cover" at bounding box center [980, 242] width 676 height 49
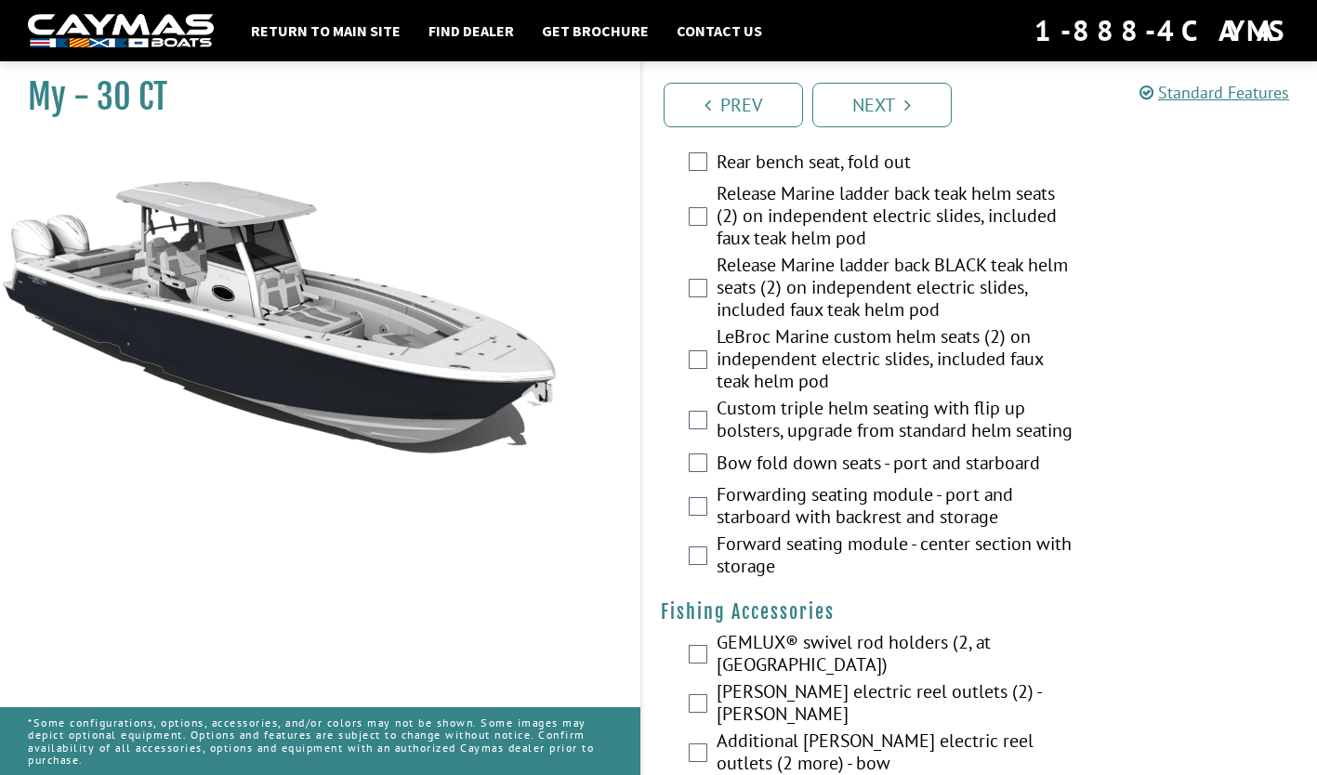
scroll to position [2110, 0]
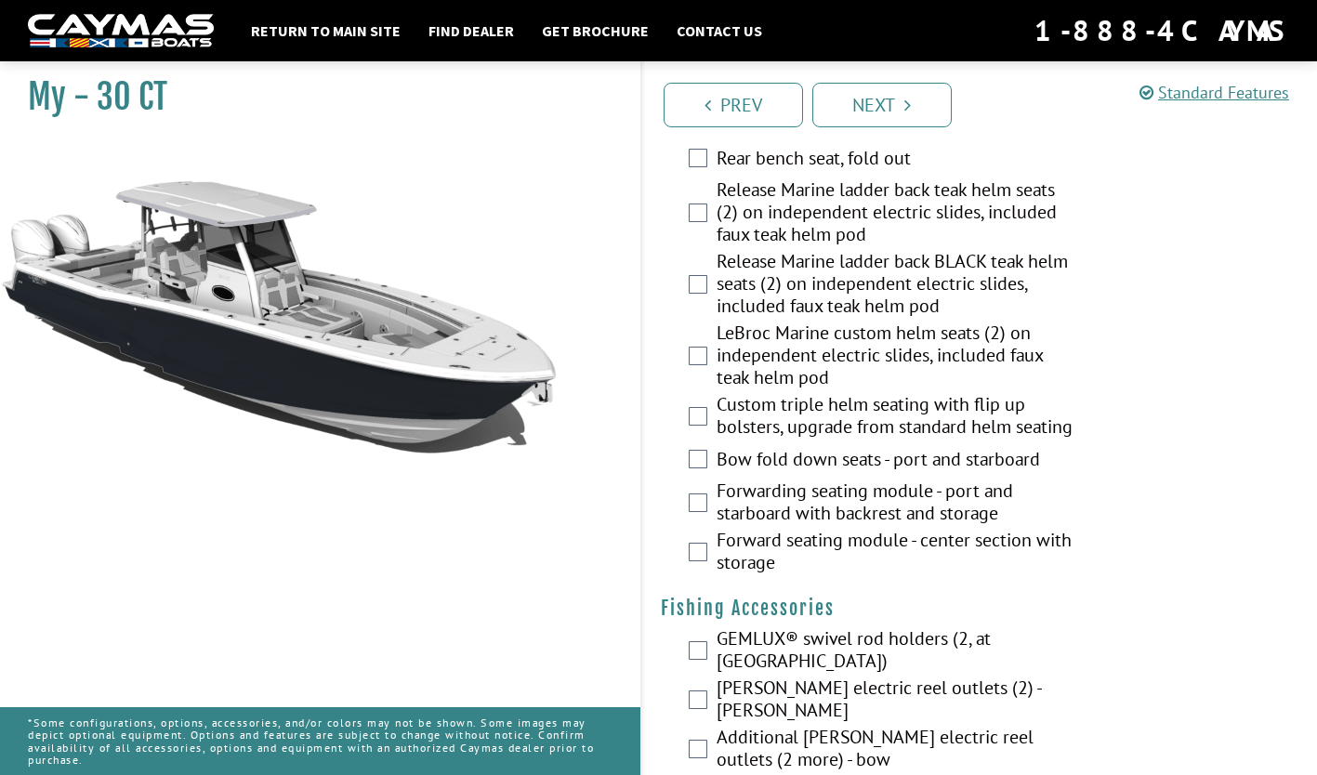
click at [879, 174] on label "Rear bench seat, fold out" at bounding box center [897, 160] width 361 height 27
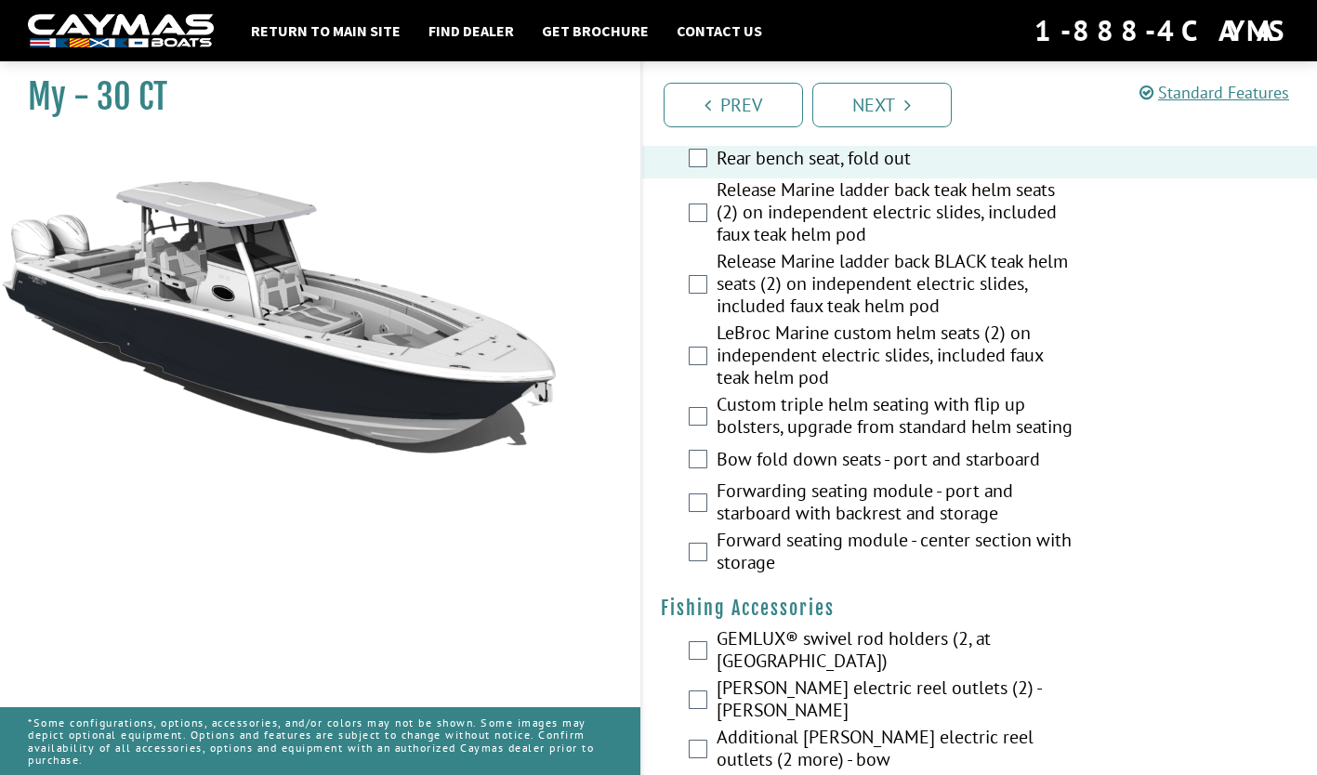
click at [1097, 303] on div "Release Marine ladder back BLACK teak helm seats (2) on independent electric sl…" at bounding box center [980, 286] width 676 height 72
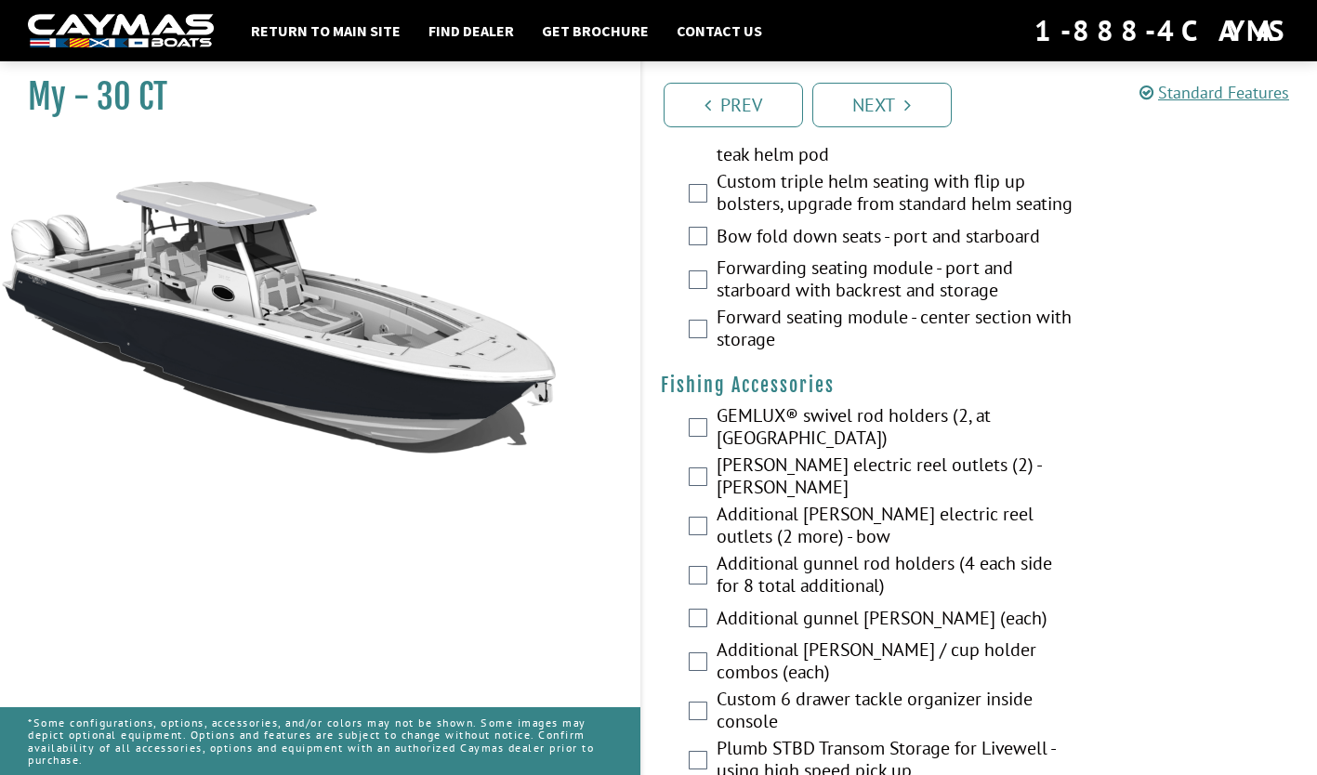
scroll to position [2327, 0]
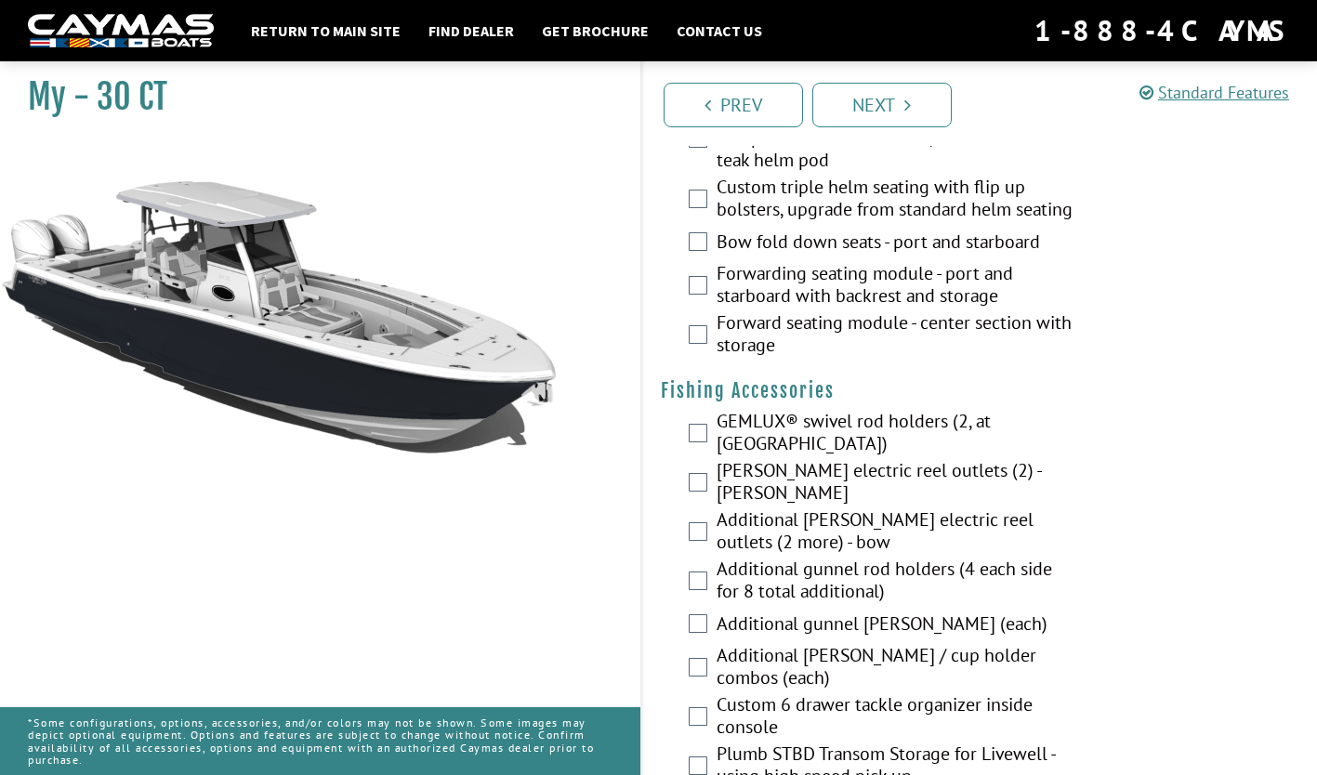
click at [1108, 304] on div "Forwarding seating module - port and starboard with backrest and storage" at bounding box center [980, 286] width 676 height 49
click at [980, 304] on label "Forwarding seating module - port and starboard with backrest and storage" at bounding box center [897, 286] width 361 height 49
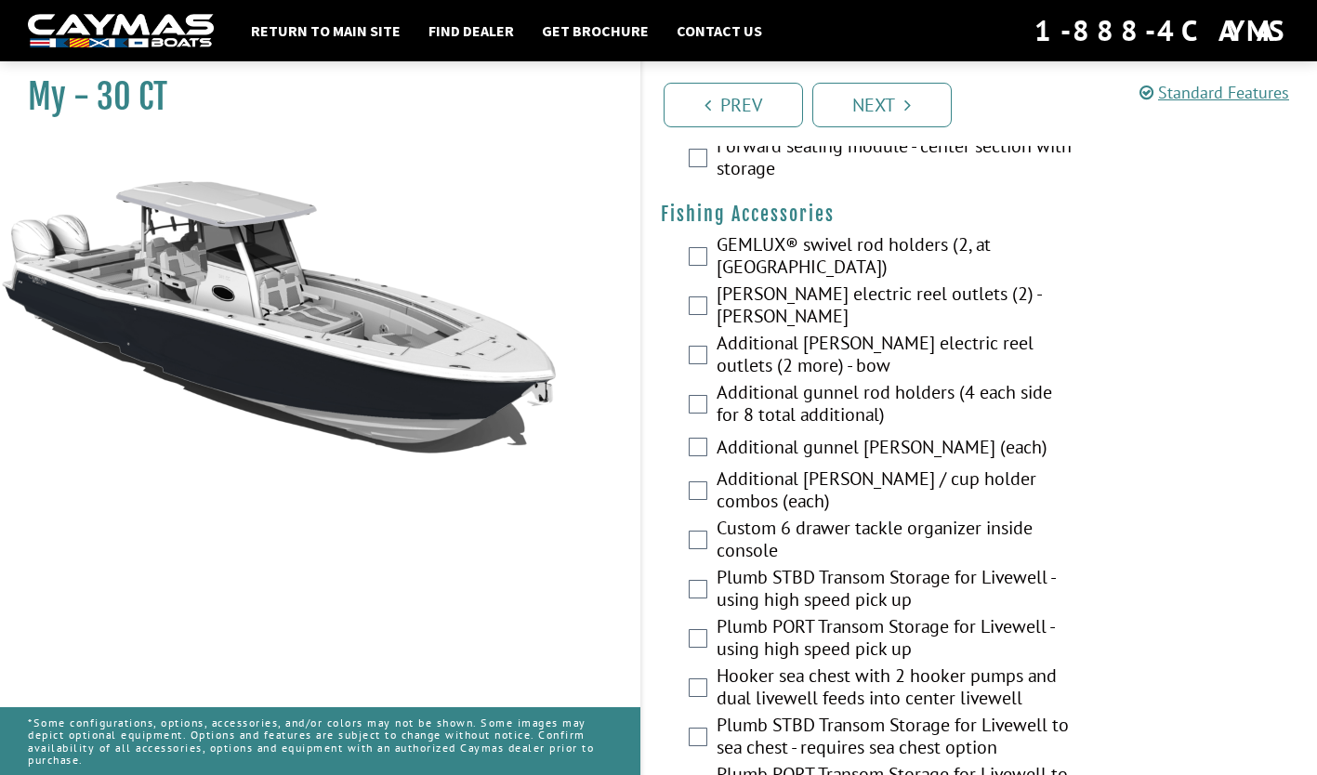
scroll to position [2522, 0]
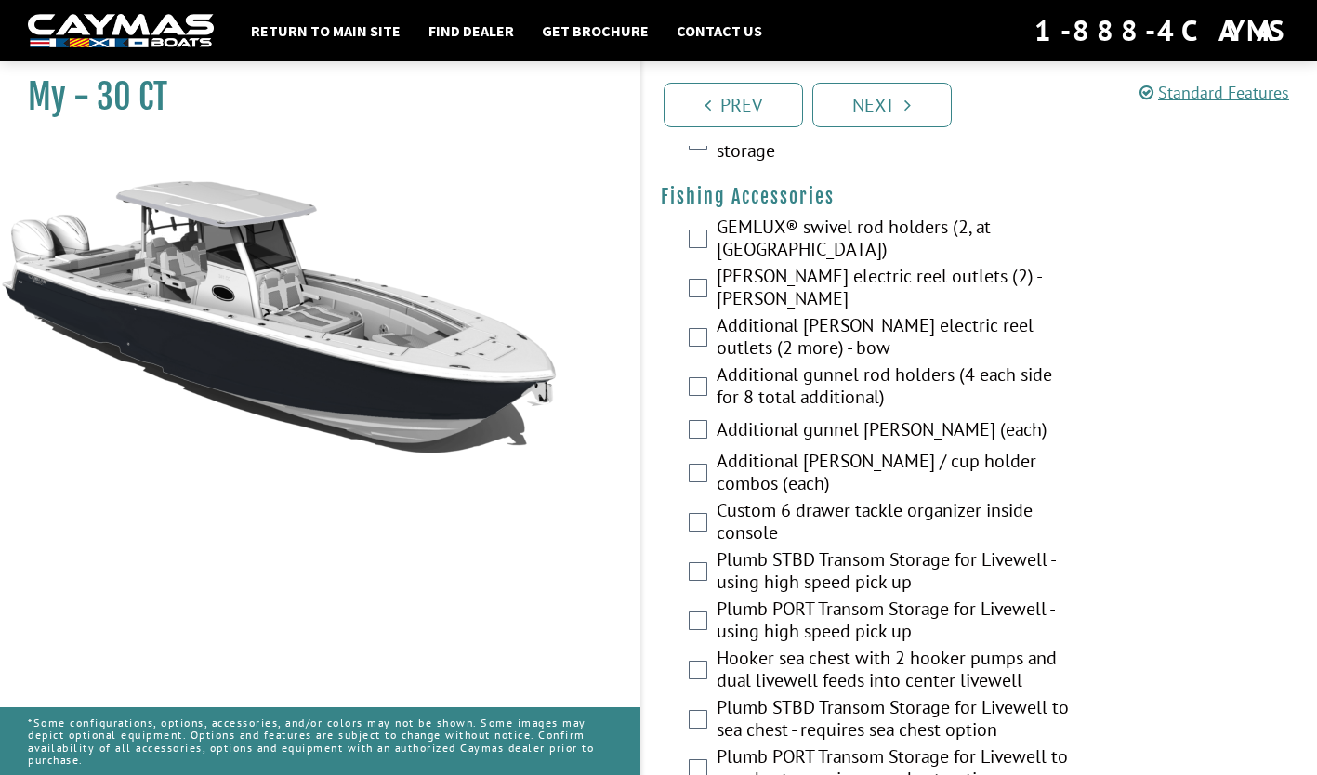
click at [1000, 301] on label "Hubbell electric reel outlets (2) - stern" at bounding box center [897, 289] width 361 height 49
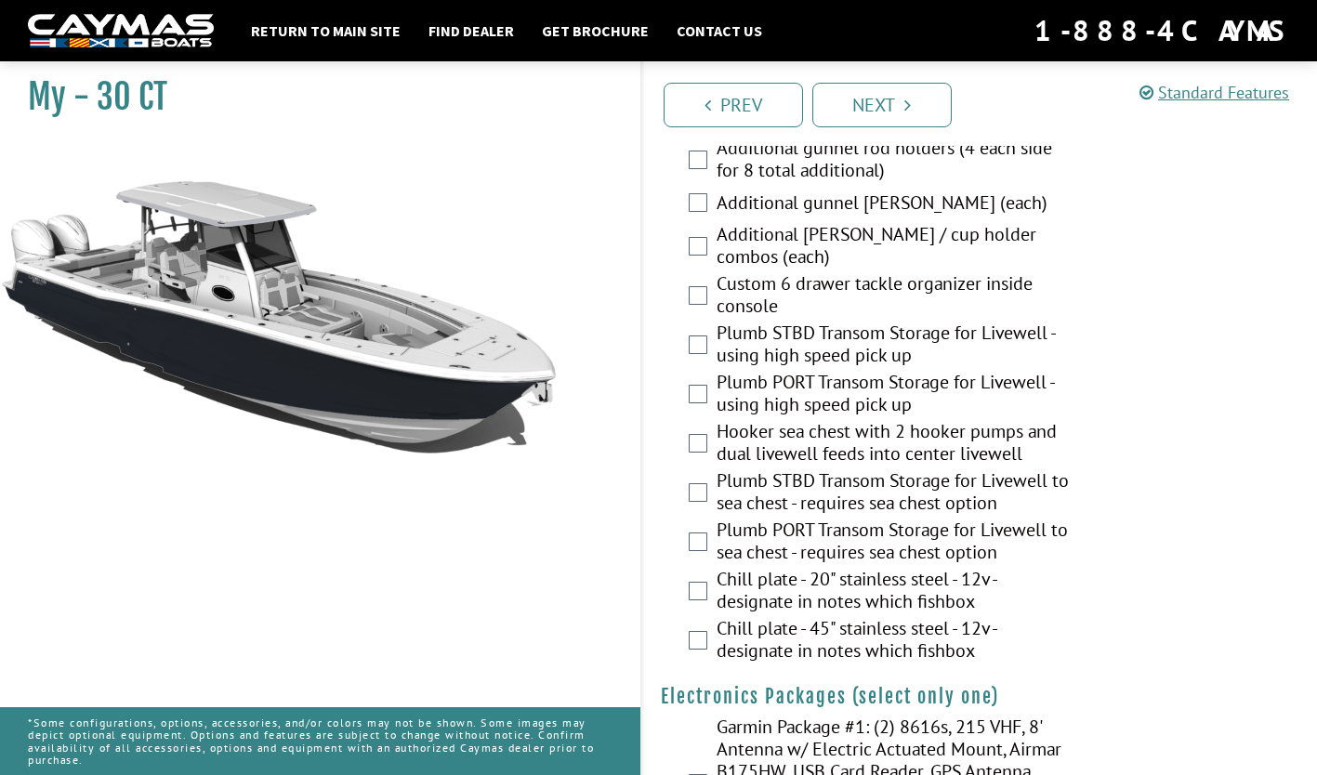
scroll to position [2760, 0]
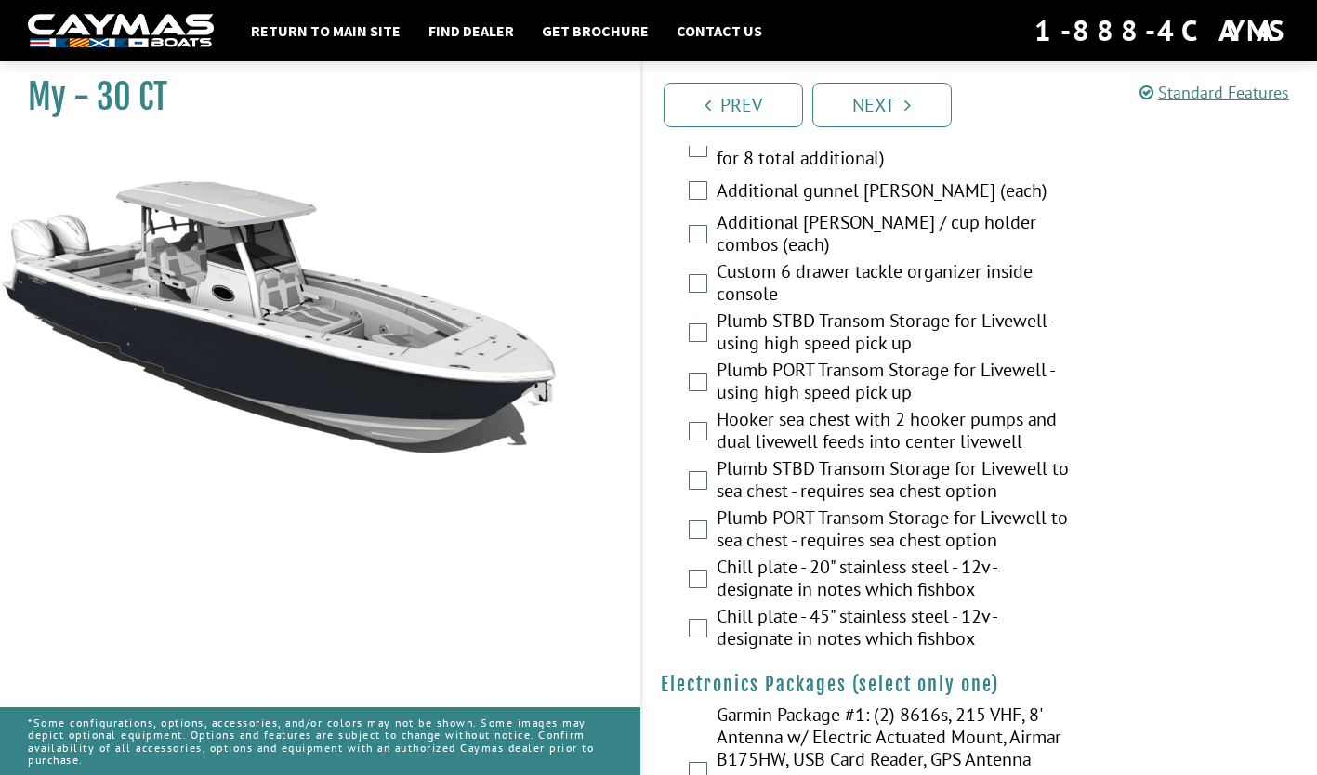
click at [1036, 273] on label "Custom 6 drawer tackle organizer inside console" at bounding box center [897, 284] width 361 height 49
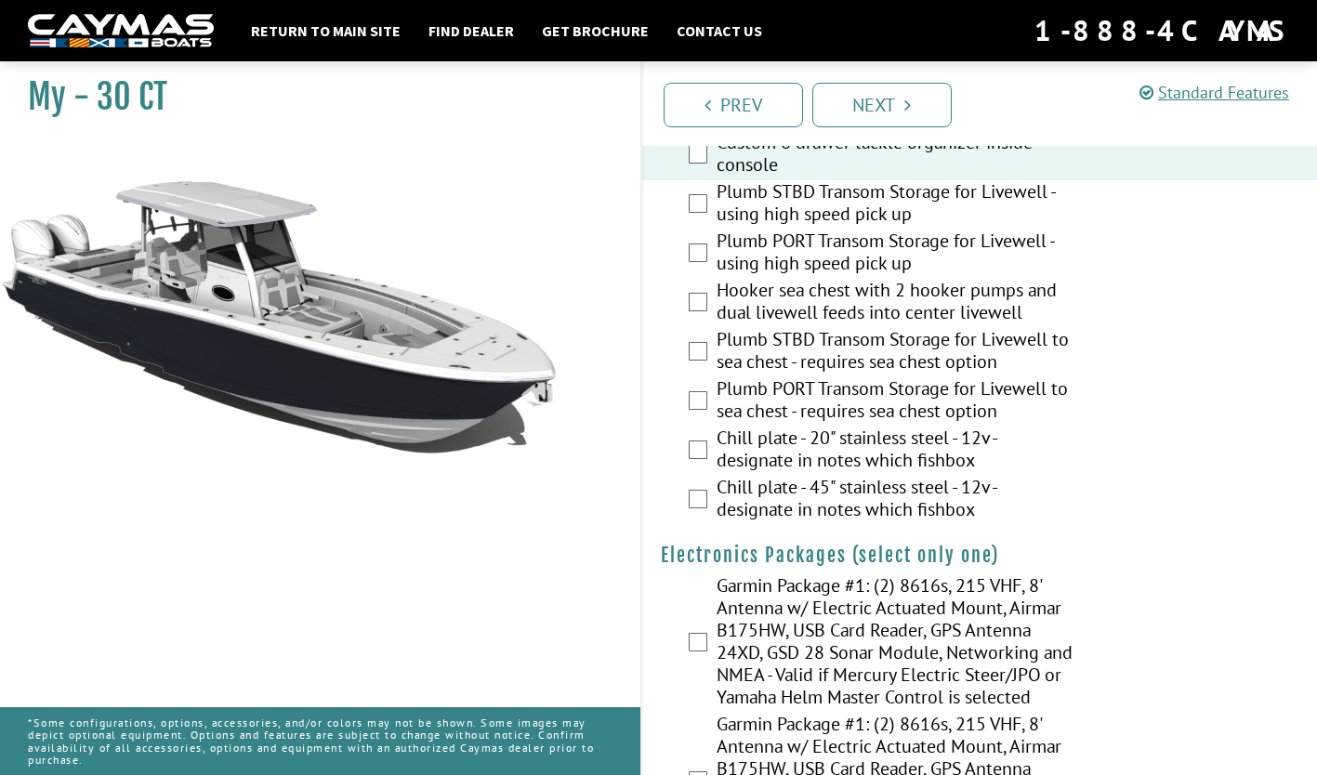
scroll to position [2889, 0]
click at [1037, 218] on label "Plumb STBD Transom Storage for Livewell - using high speed pick up" at bounding box center [897, 205] width 361 height 49
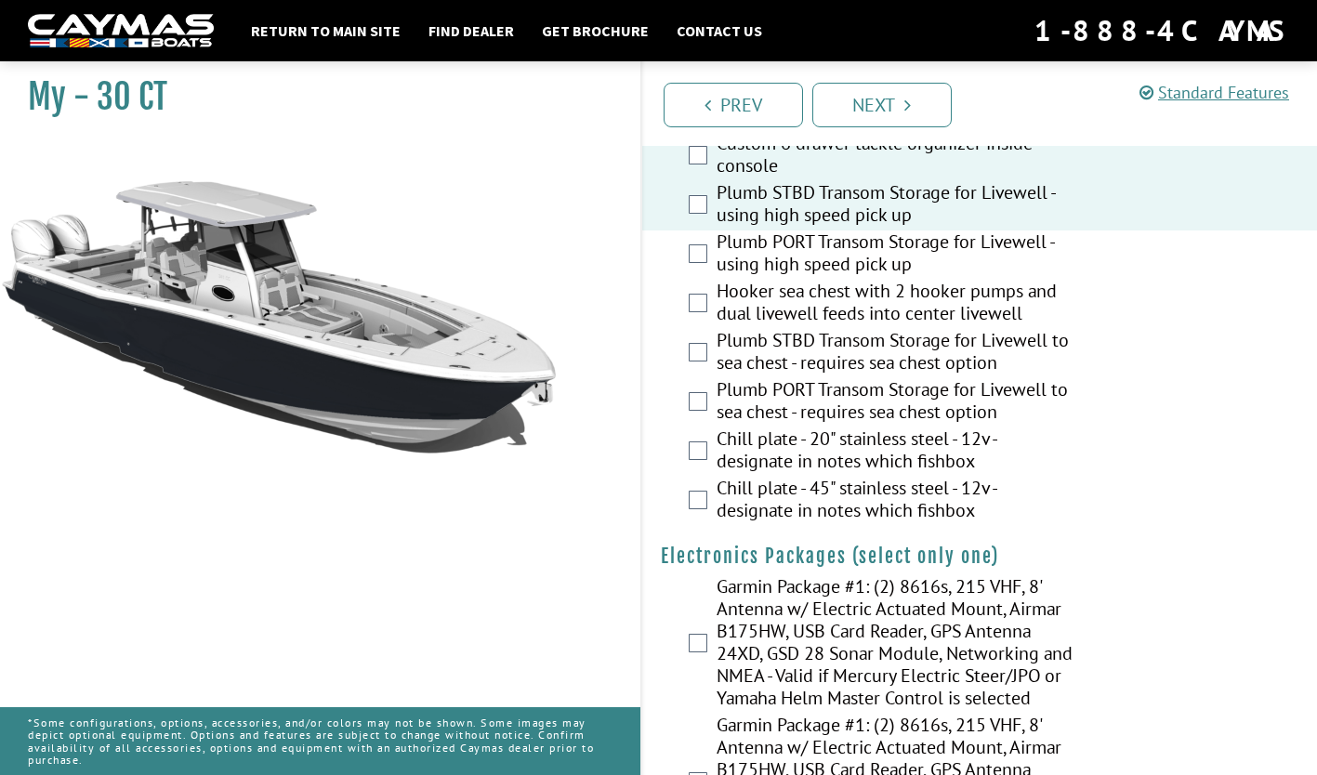
click at [1046, 276] on label "Plumb PORT Transom Storage for Livewell - using high speed pick up" at bounding box center [897, 255] width 361 height 49
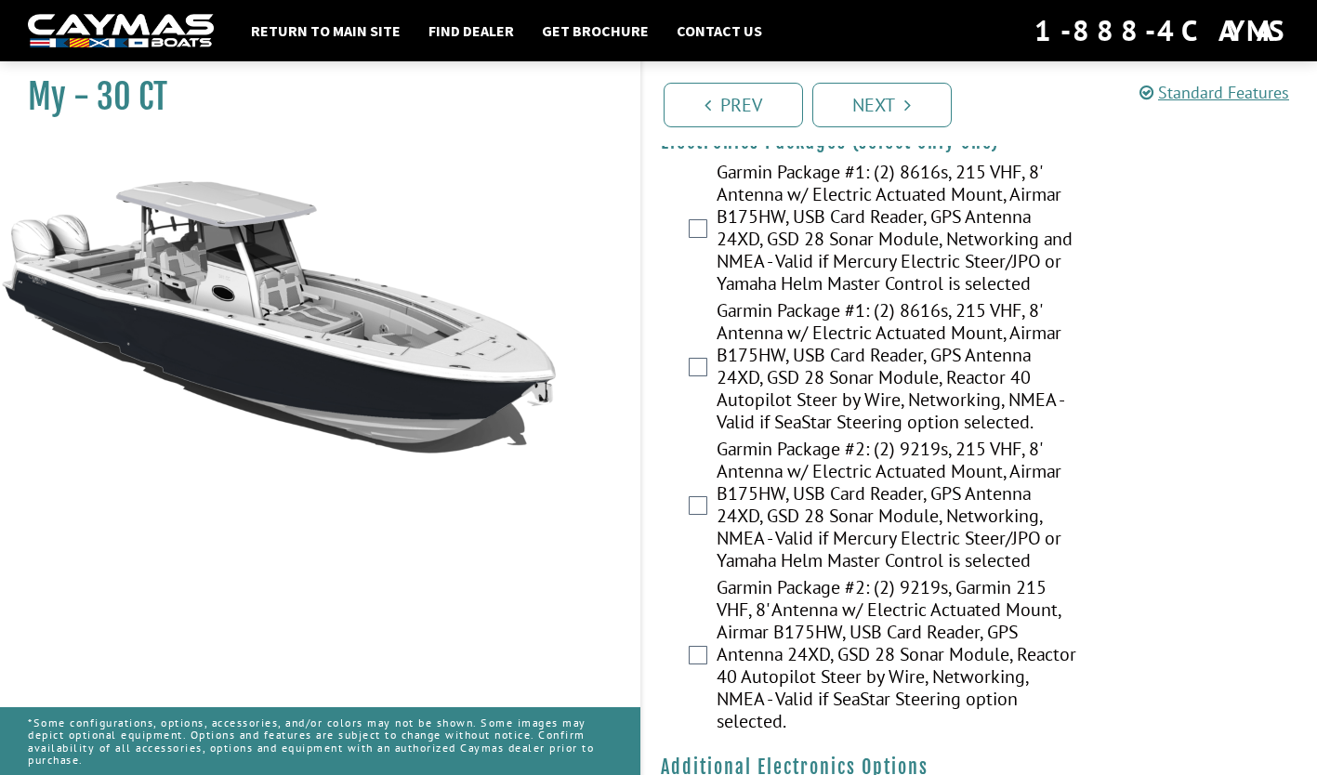
scroll to position [3305, 0]
click at [1016, 257] on label "Garmin Package #1: (2) 8616s, 215 VHF, 8' Antenna w/ Electric Actuated Mount, A…" at bounding box center [897, 228] width 361 height 138
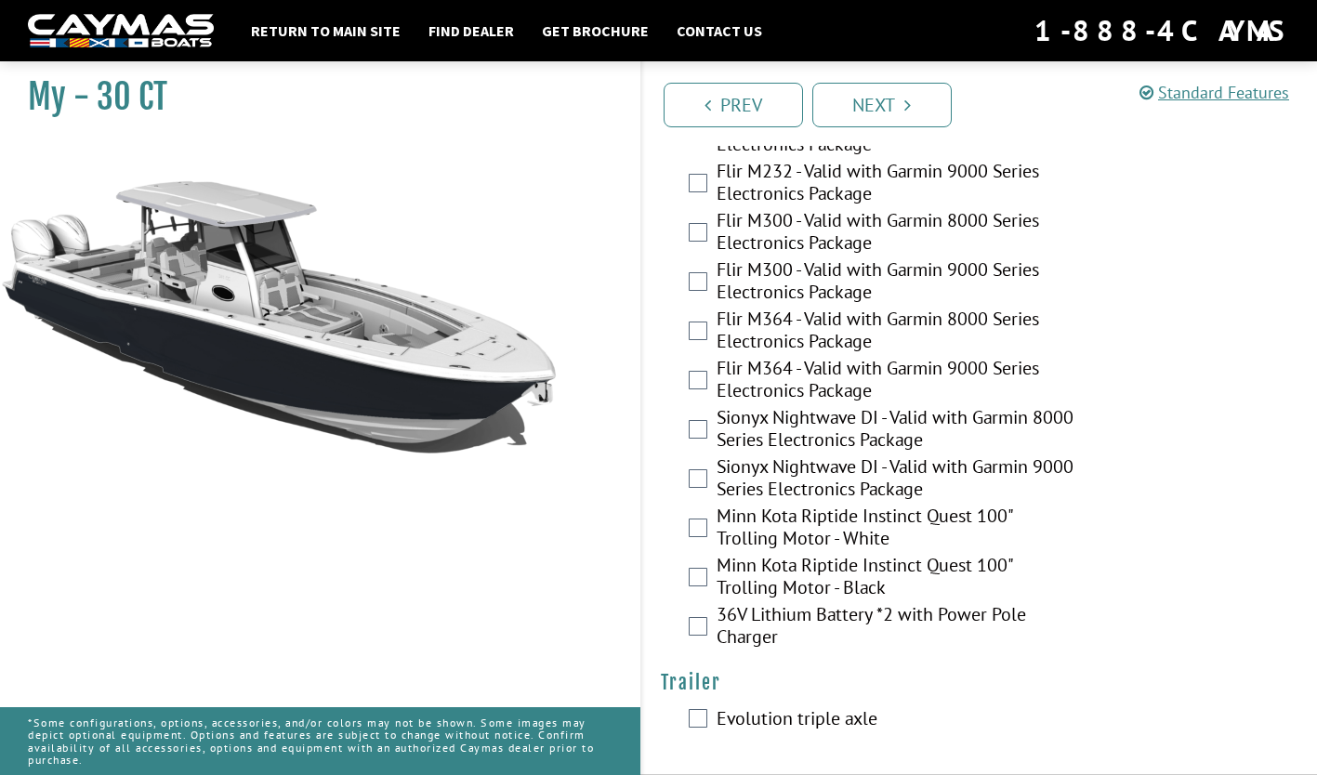
scroll to position [4586, 0]
click at [1010, 529] on label "Minn Kota Riptide Instinct Quest 100" Trolling Motor - White" at bounding box center [897, 529] width 361 height 49
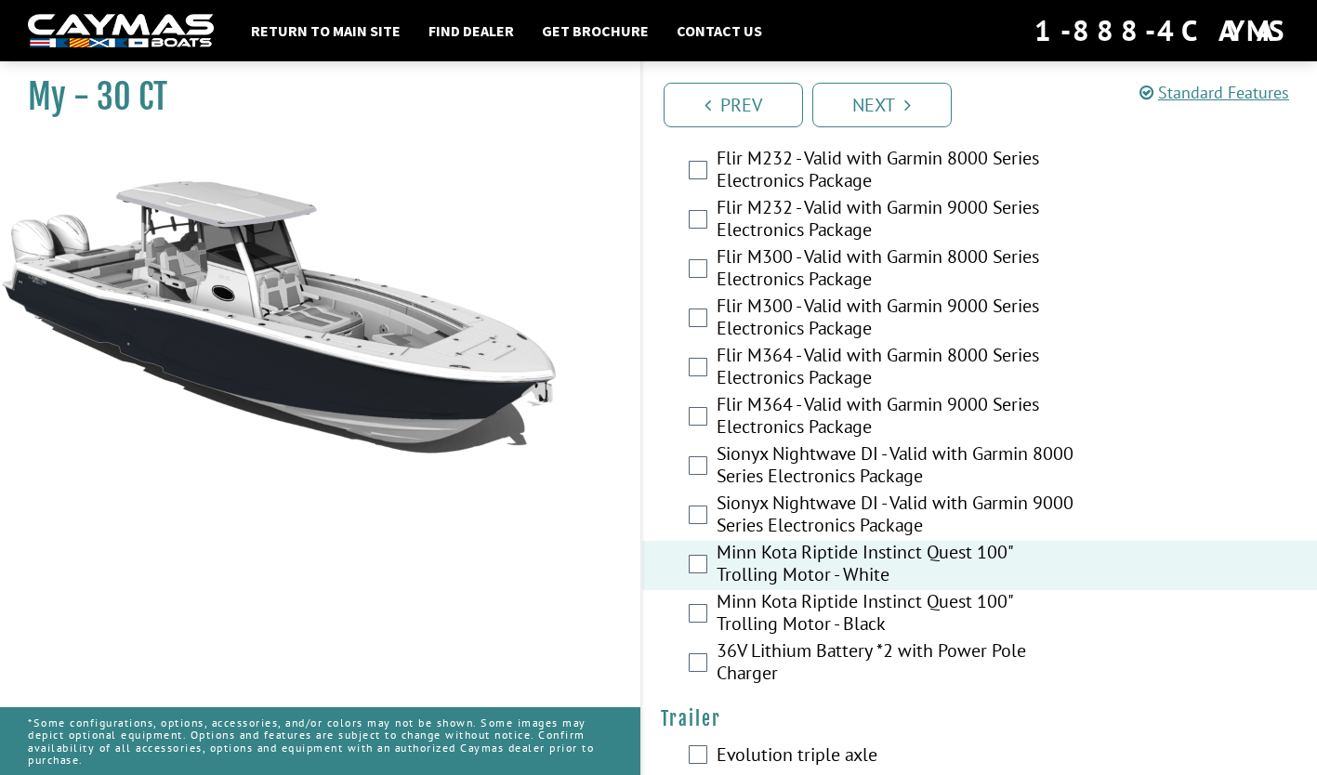
scroll to position [4589, 0]
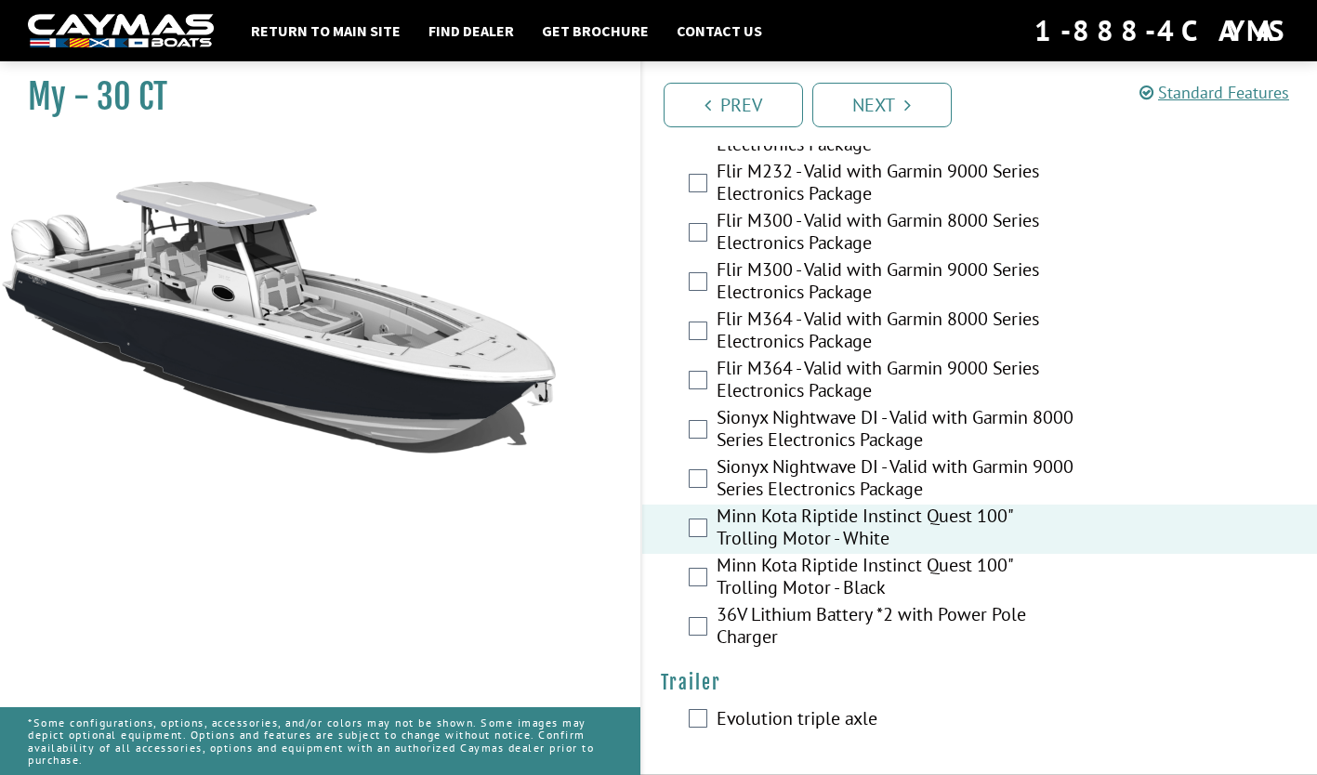
click at [1010, 623] on label "36V Lithium Battery *2 with Power Pole Charger" at bounding box center [897, 627] width 361 height 49
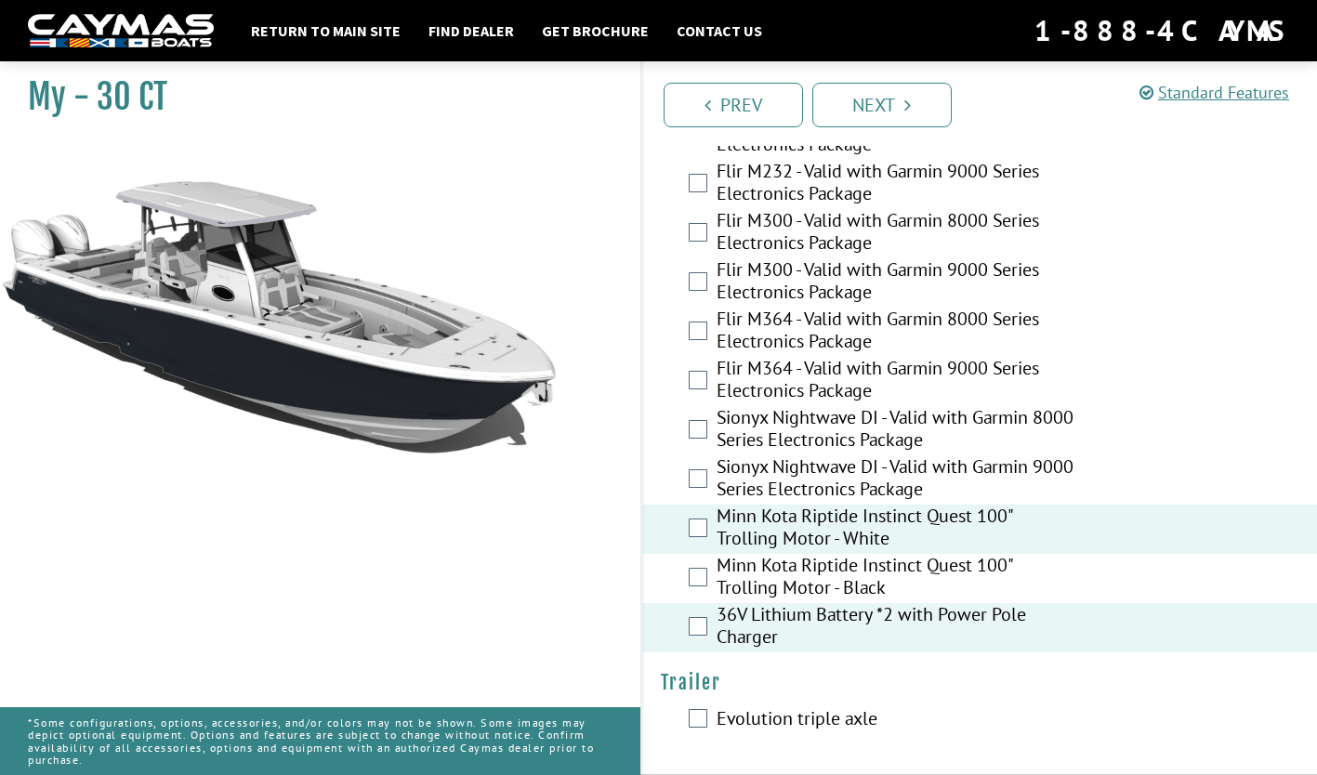
click at [829, 731] on label "Evolution triple axle" at bounding box center [897, 720] width 361 height 27
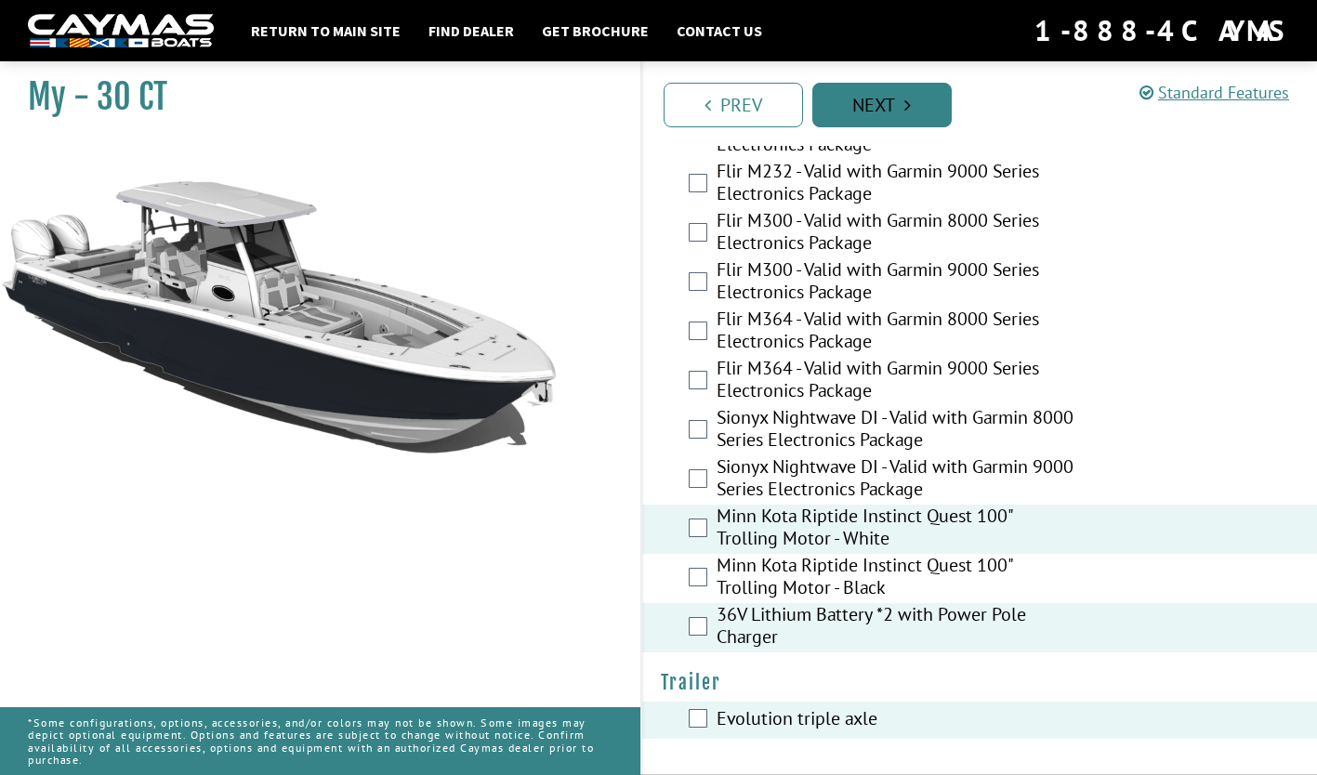
click at [904, 109] on icon "Pagination" at bounding box center [907, 105] width 7 height 19
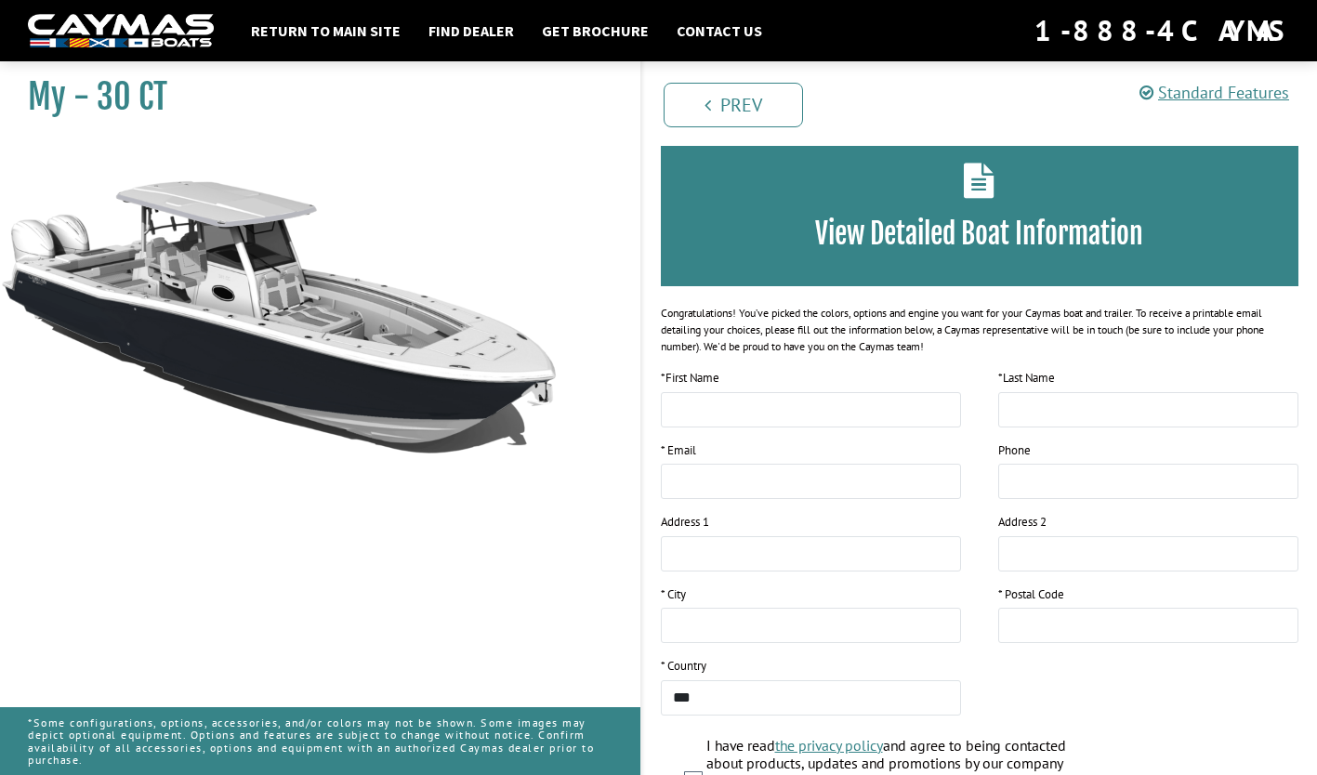
scroll to position [0, 0]
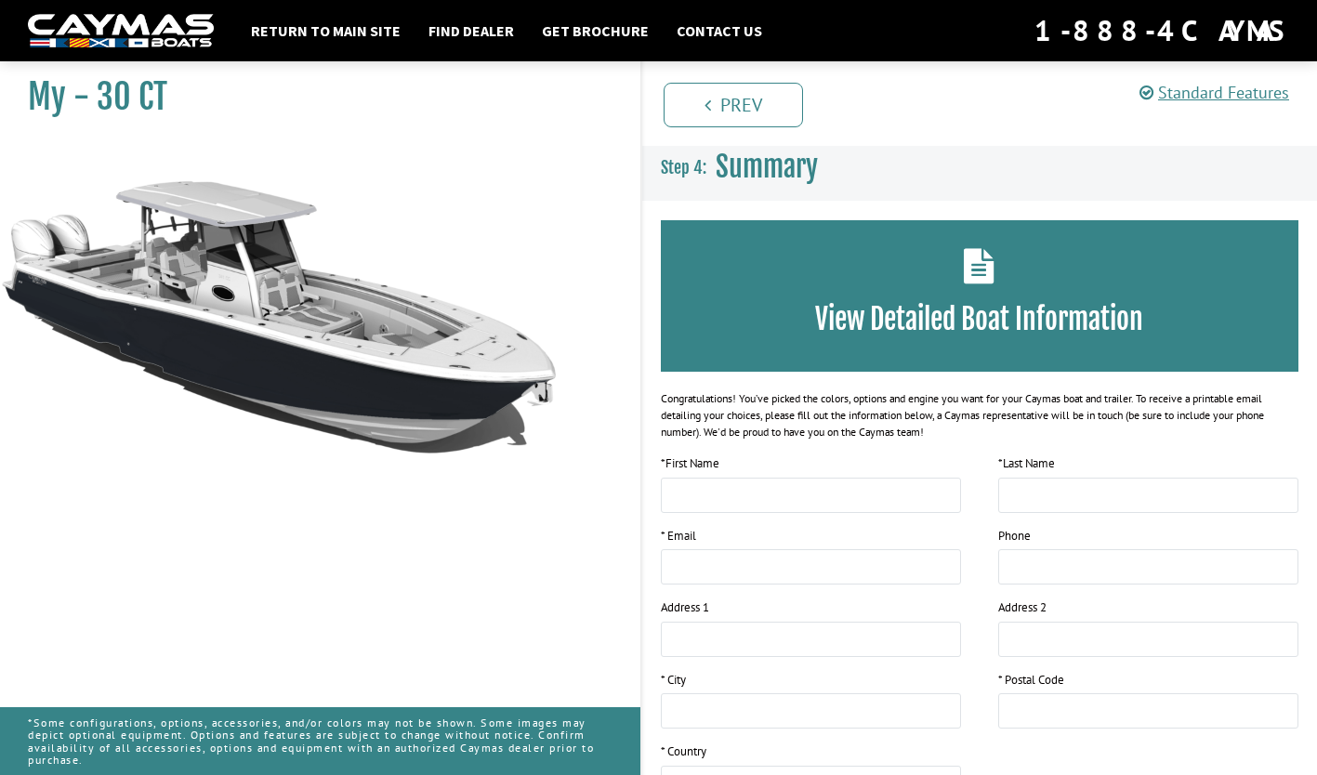
click at [1140, 447] on div "View Detailed Boat Information Congratulations! You’ve picked the colors, optio…" at bounding box center [980, 594] width 639 height 749
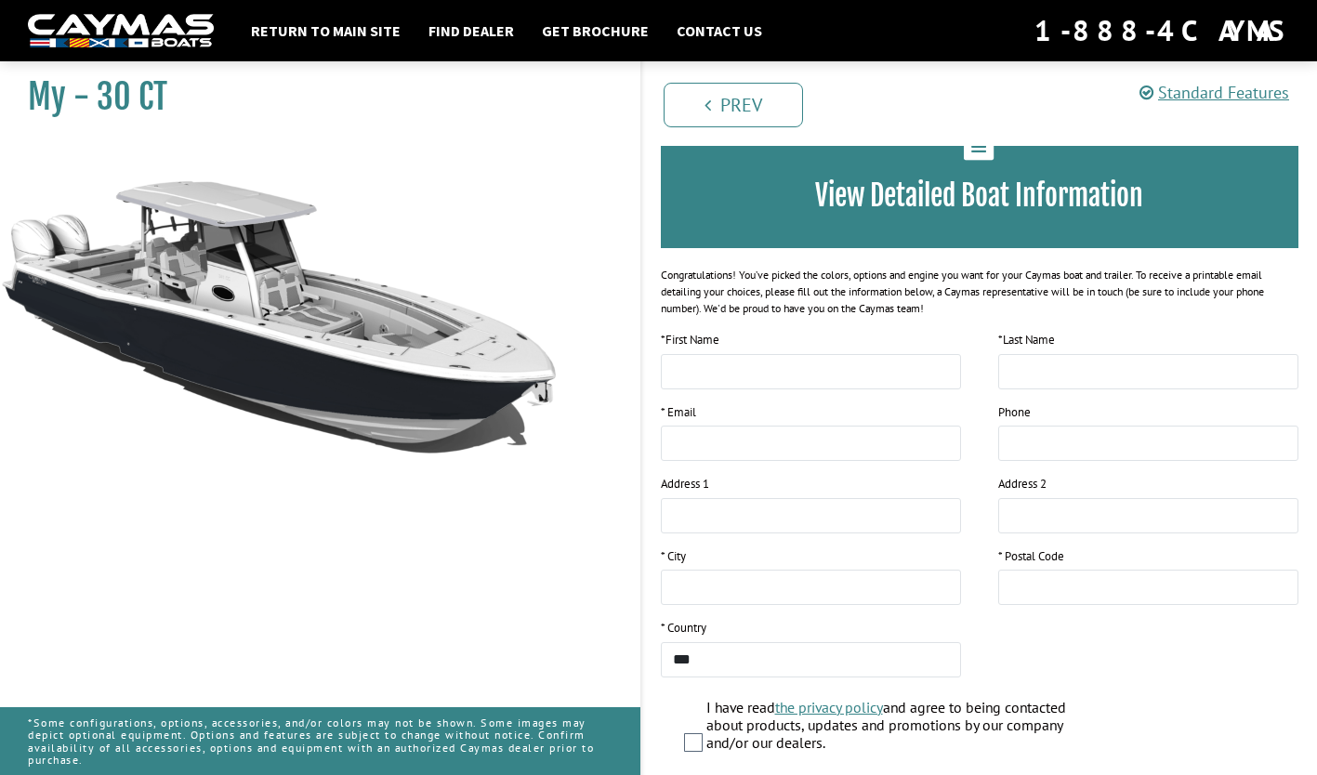
scroll to position [125, 0]
click at [1108, 202] on h3 "View Detailed Boat Information" at bounding box center [980, 195] width 583 height 34
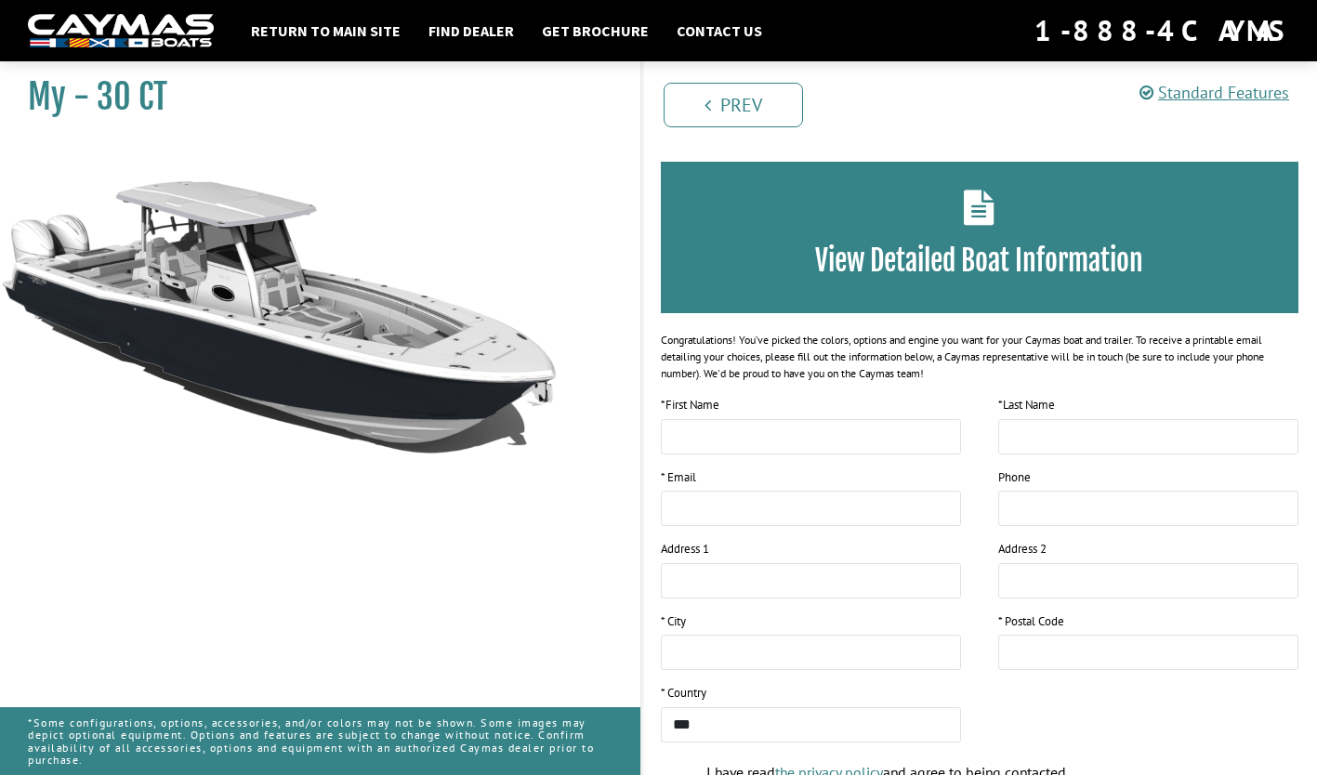
scroll to position [0, 0]
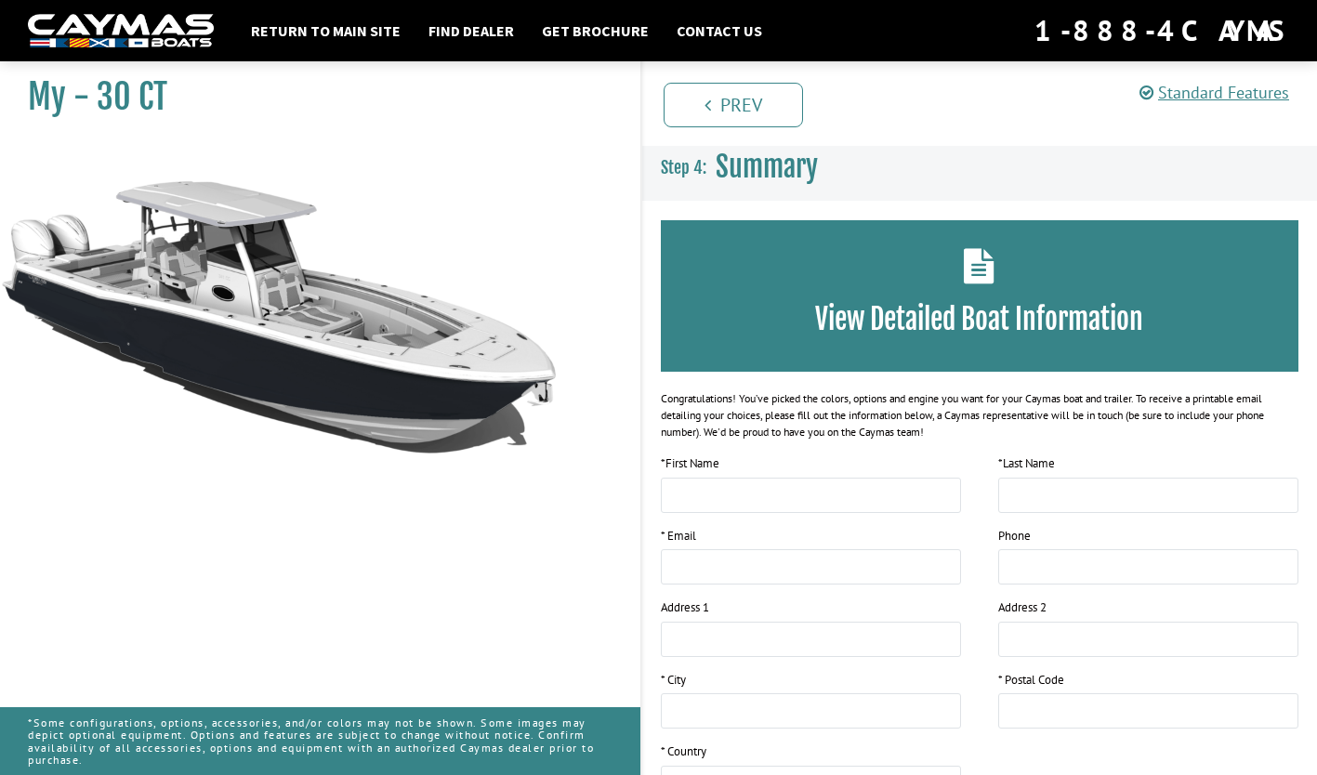
click at [994, 263] on icon at bounding box center [979, 265] width 31 height 35
click at [982, 272] on icon at bounding box center [979, 265] width 31 height 35
click at [1000, 284] on div "View Detailed Boat Information" at bounding box center [980, 296] width 639 height 152
click at [1027, 336] on h3 "View Detailed Boat Information" at bounding box center [980, 319] width 583 height 34
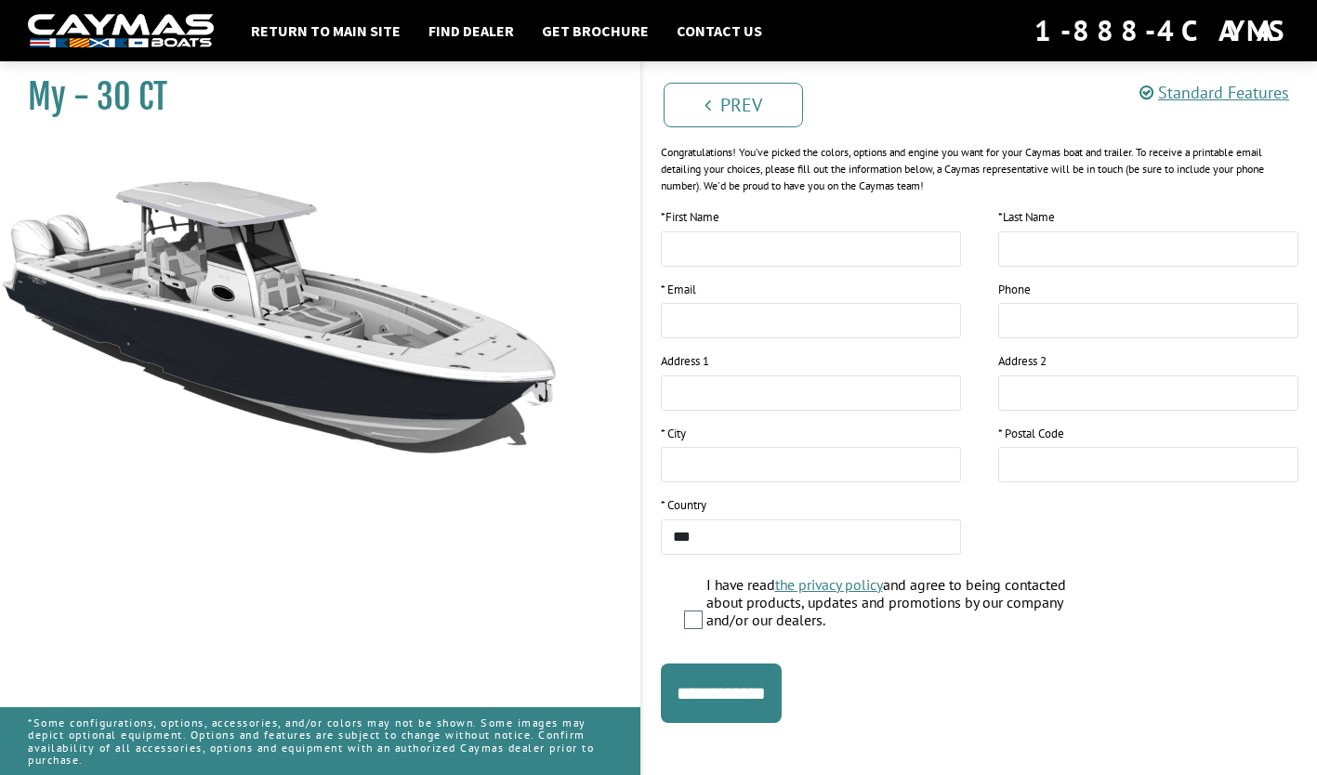
scroll to position [259, 0]
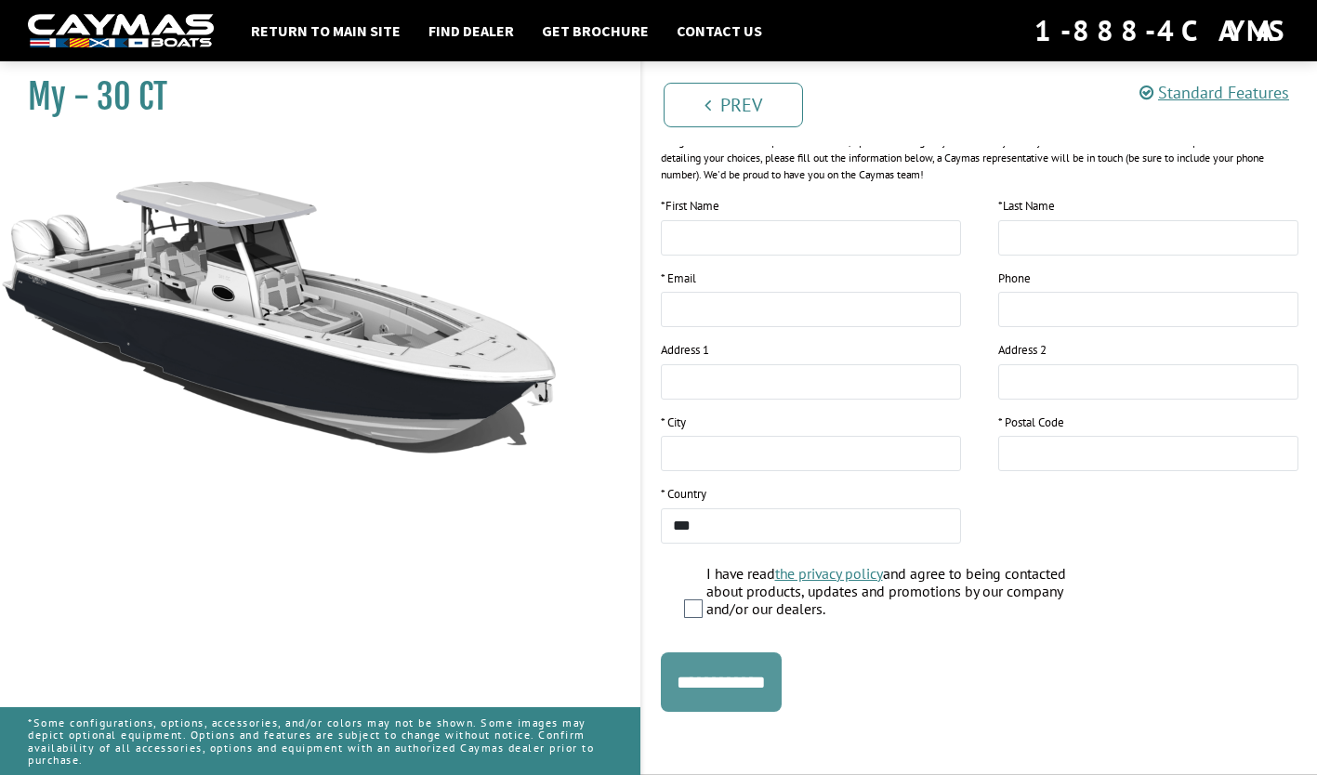
click at [764, 698] on input "**********" at bounding box center [721, 681] width 121 height 59
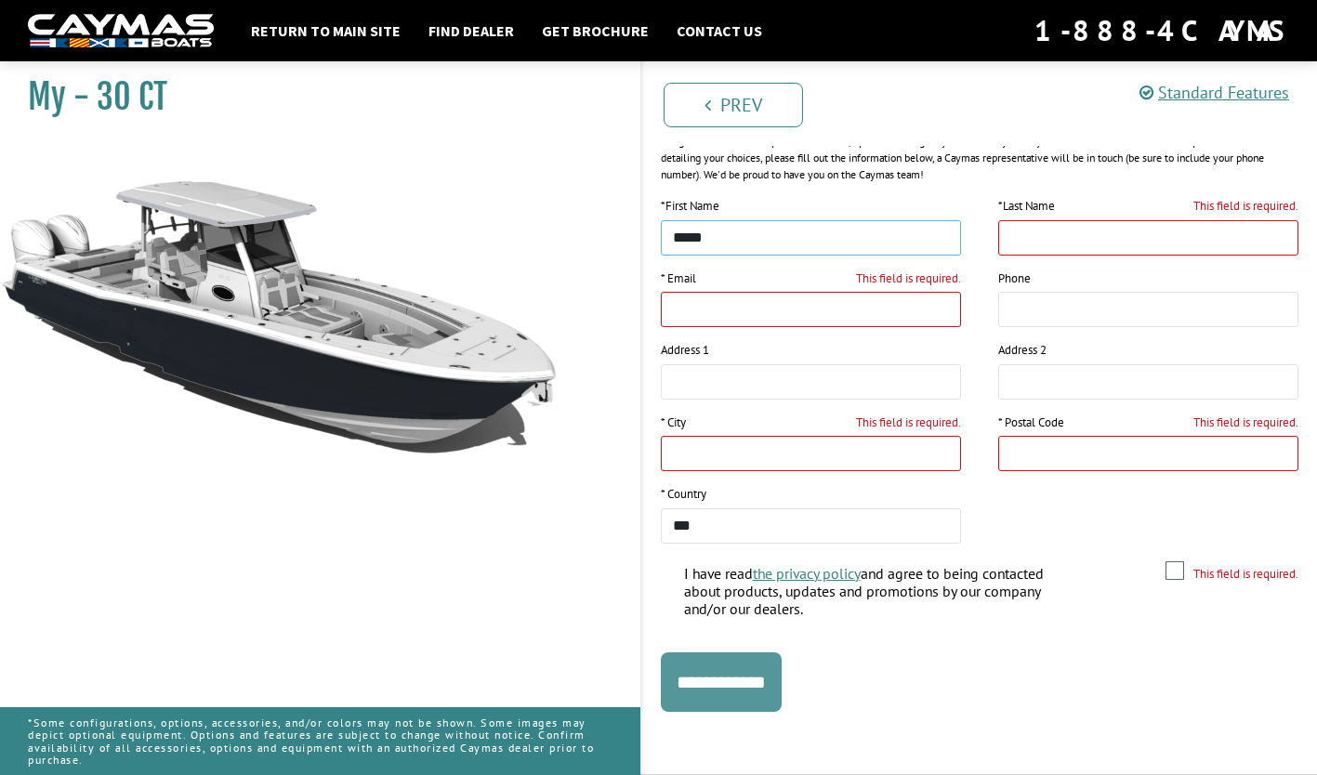
type input "*****"
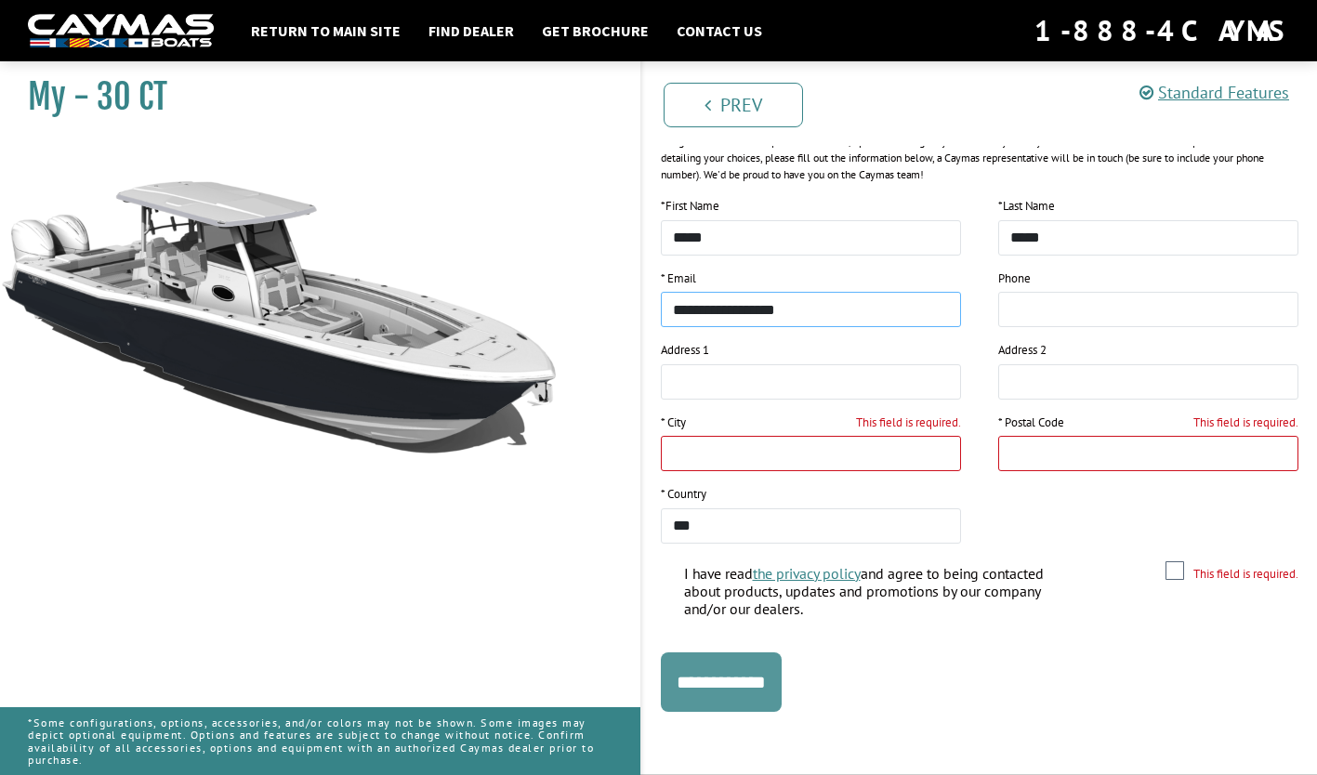
type input "**********"
type input "*"
type input "*********"
type input "*"
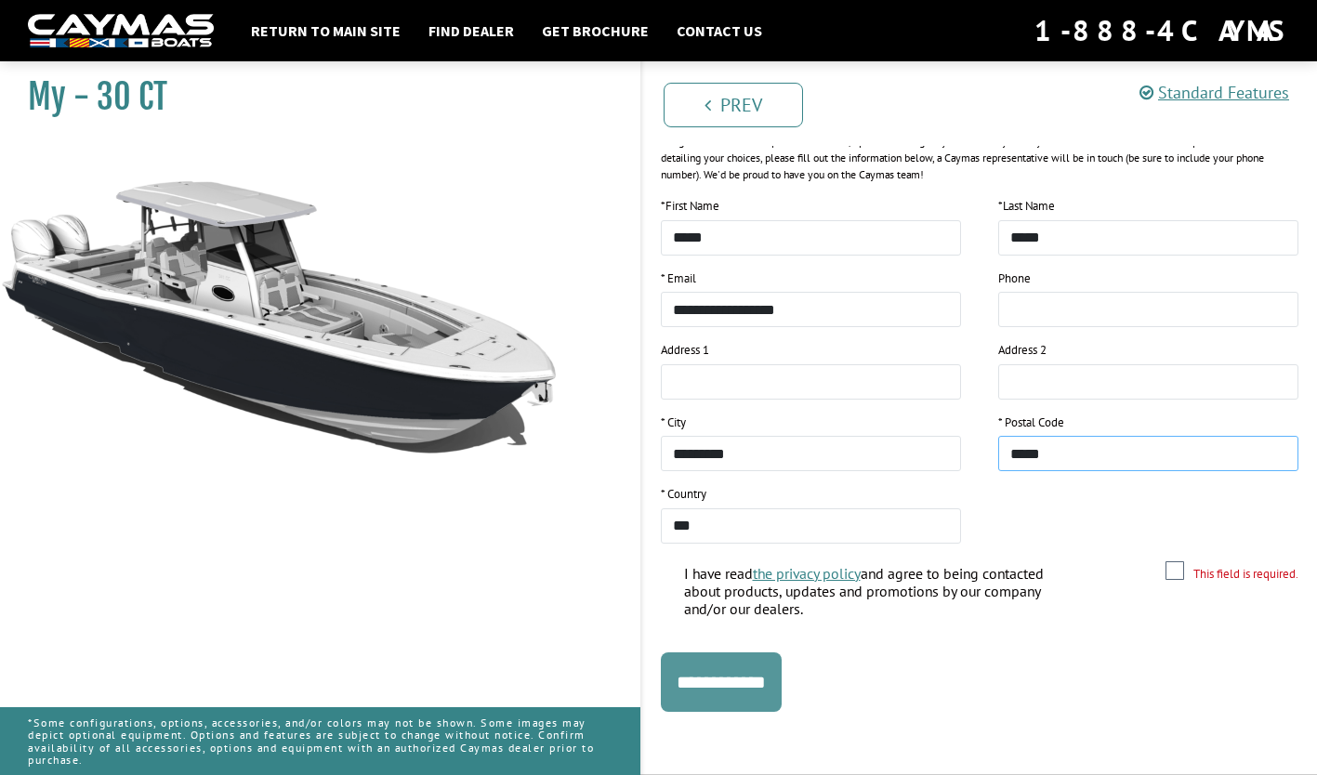
type input "*****"
click at [733, 672] on input "**********" at bounding box center [721, 681] width 121 height 59
click at [765, 683] on input "**********" at bounding box center [721, 681] width 121 height 59
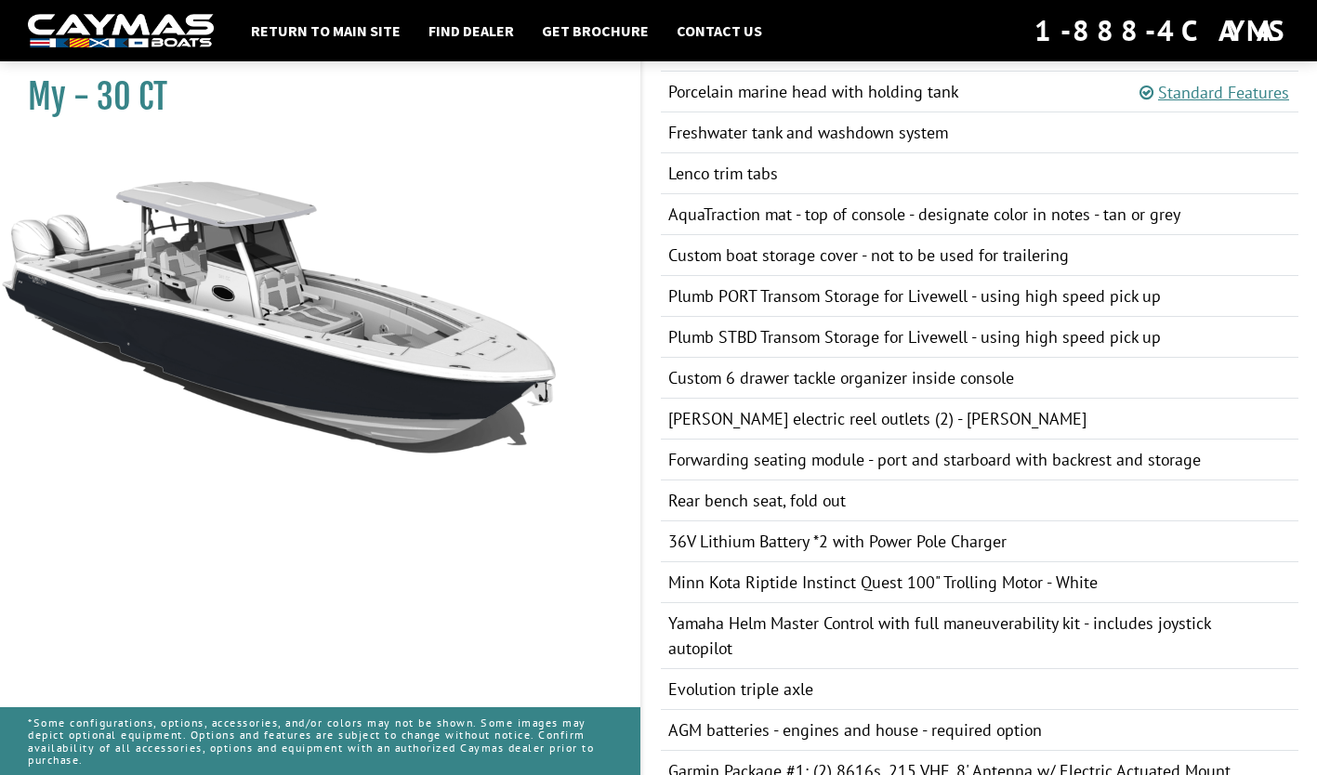
scroll to position [1175, 0]
